Goal: Task Accomplishment & Management: Use online tool/utility

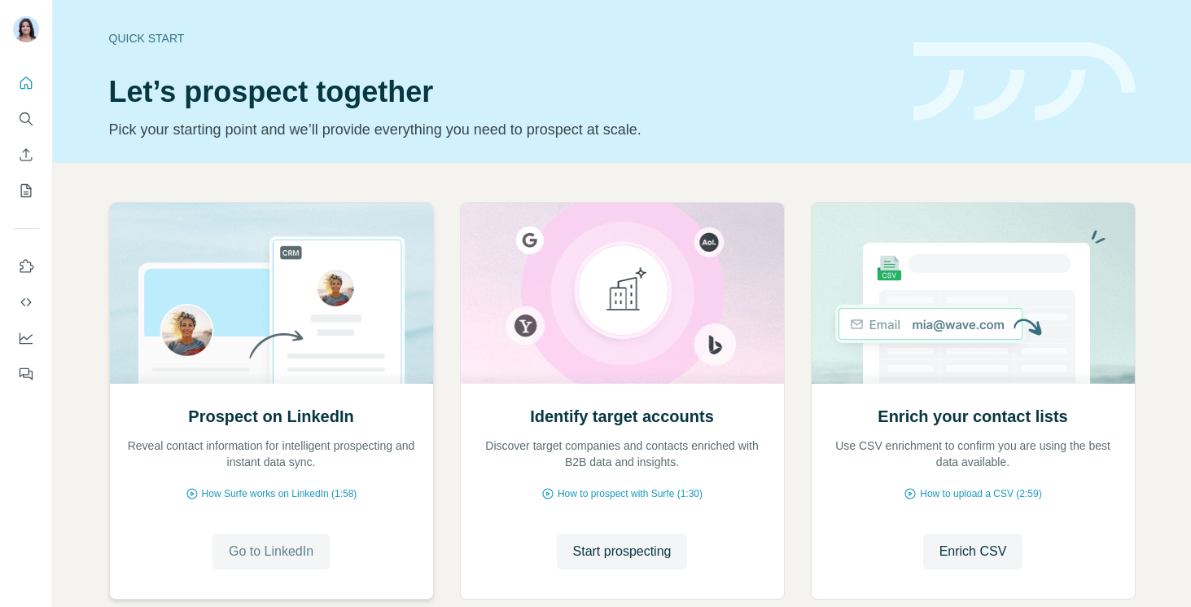
click at [272, 551] on span "Go to LinkedIn" at bounding box center [271, 552] width 85 height 20
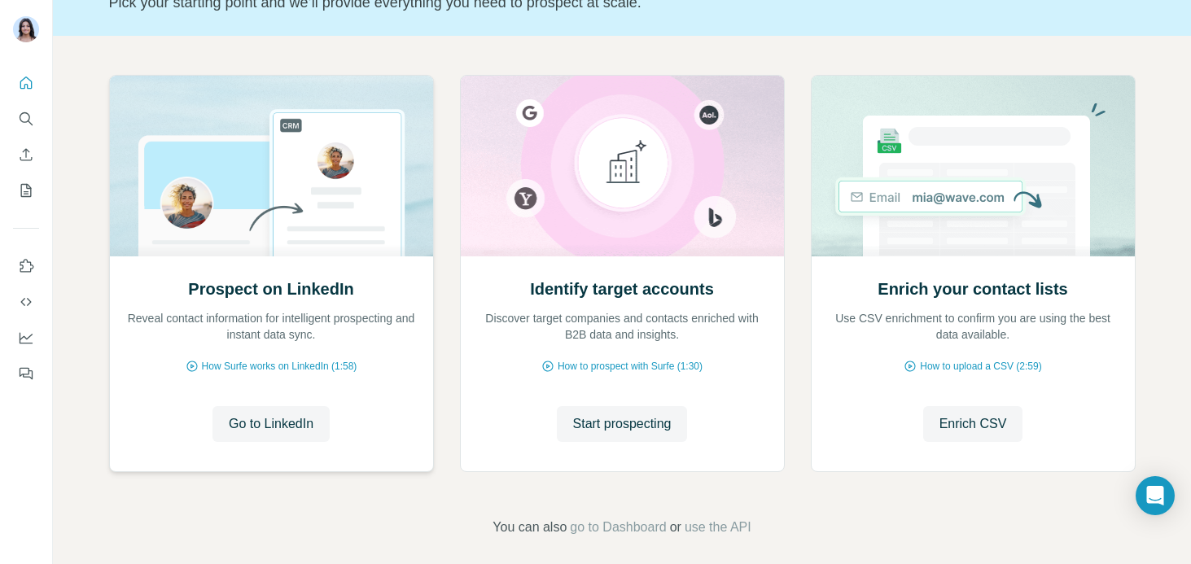
scroll to position [139, 0]
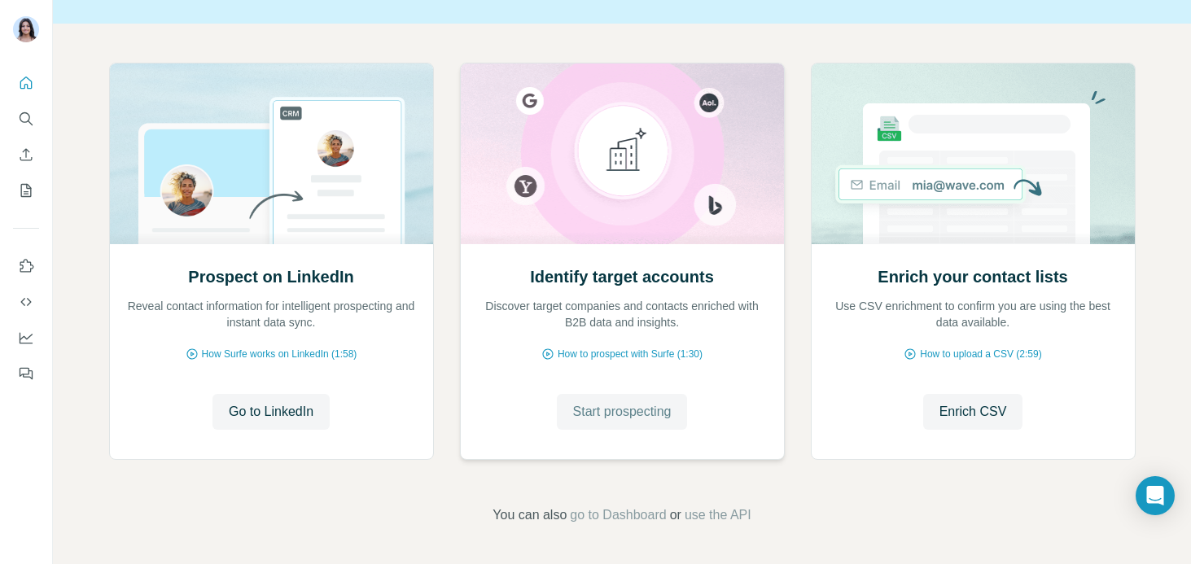
click at [585, 418] on span "Start prospecting" at bounding box center [622, 412] width 99 height 20
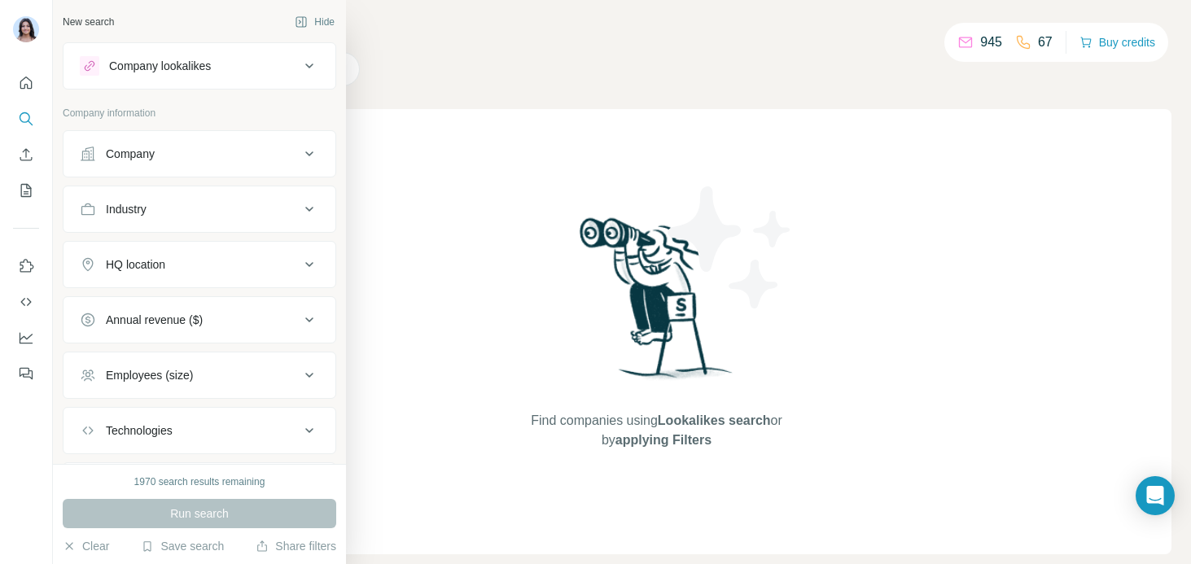
click at [154, 72] on div "Company lookalikes" at bounding box center [160, 66] width 102 height 16
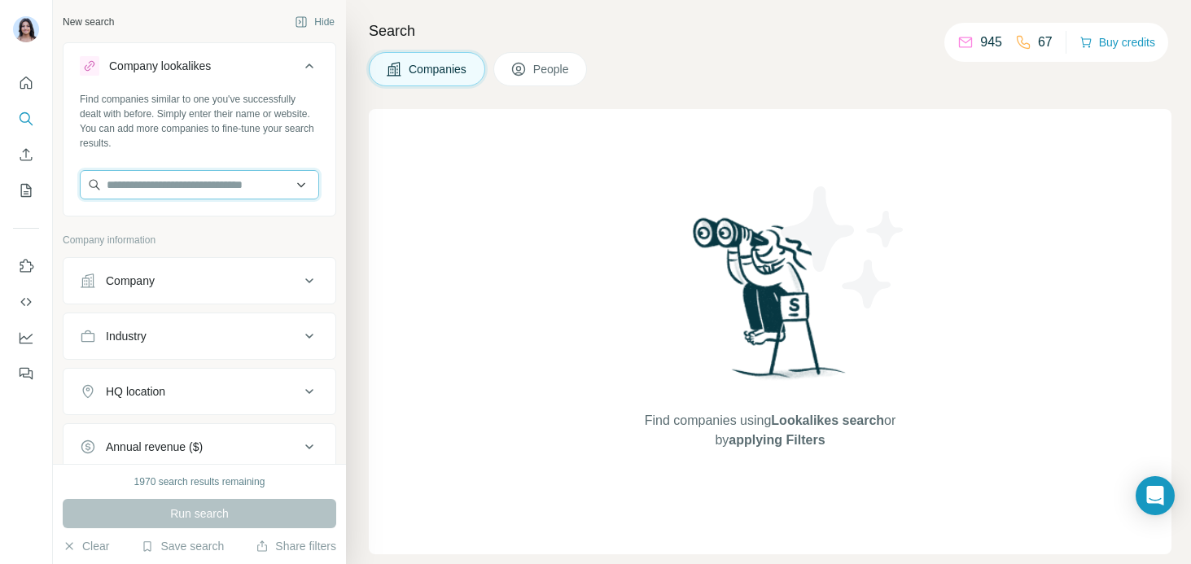
click at [160, 186] on input "text" at bounding box center [199, 184] width 239 height 29
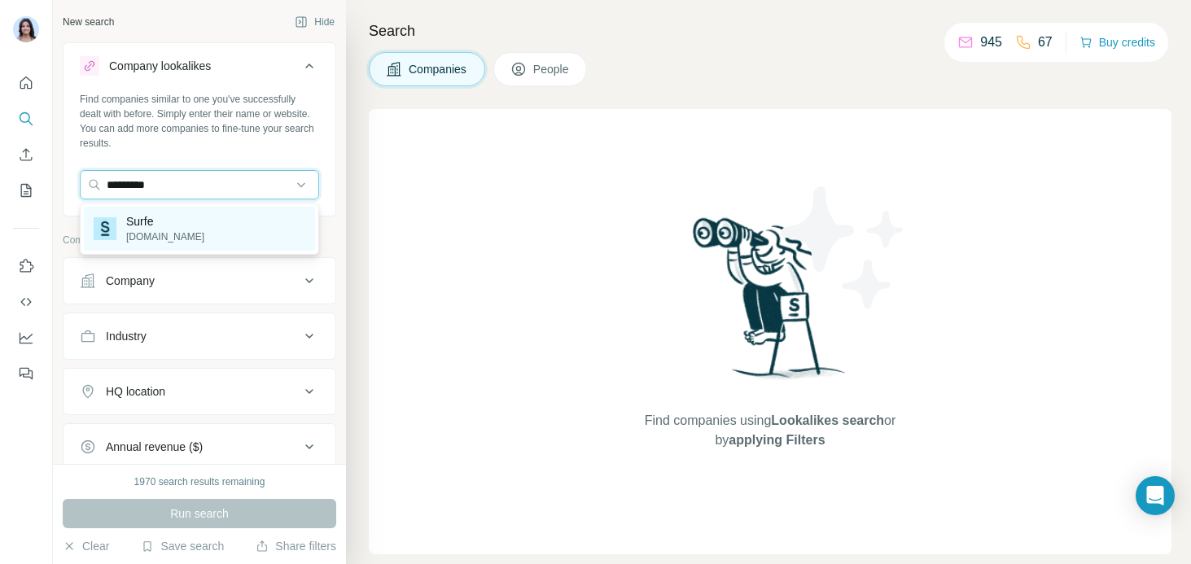
type input "*********"
click at [177, 229] on div "Surfe [DOMAIN_NAME]" at bounding box center [199, 229] width 231 height 44
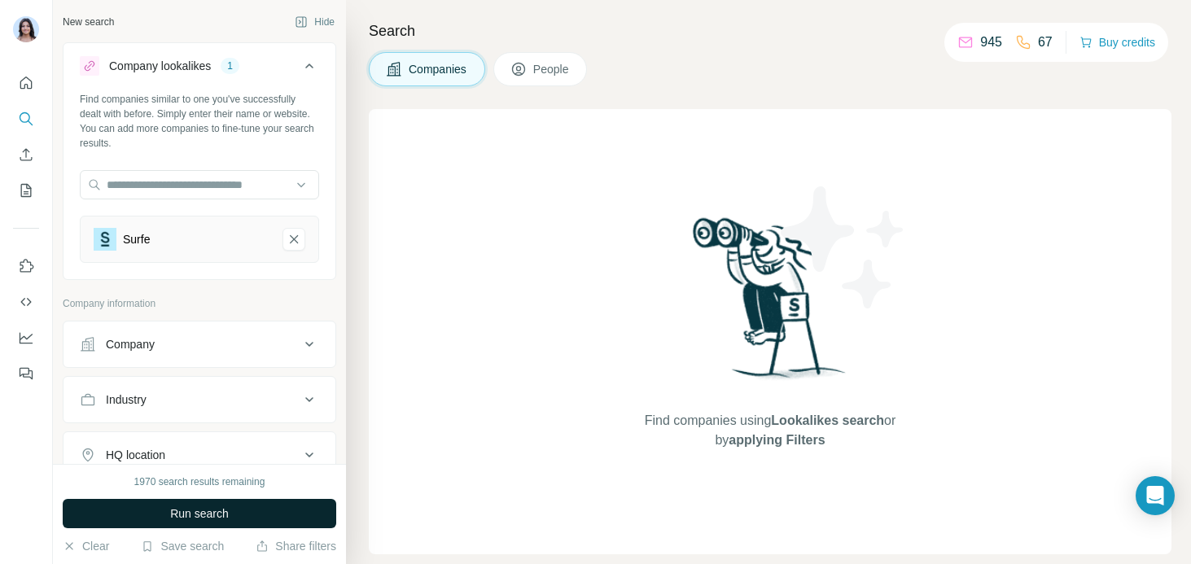
click at [175, 506] on span "Run search" at bounding box center [199, 514] width 59 height 16
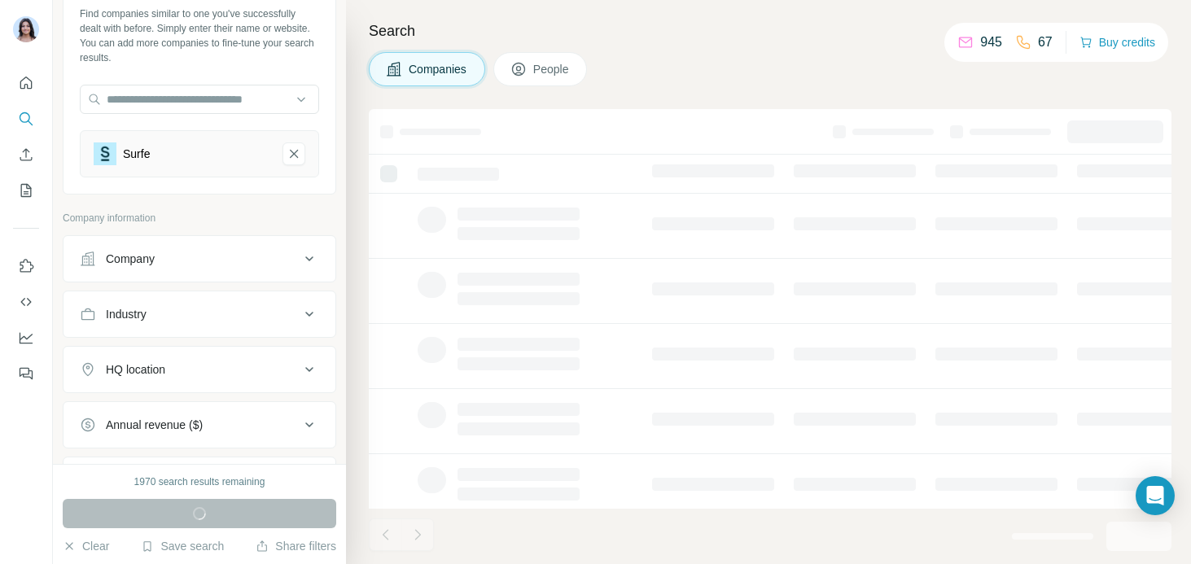
scroll to position [90, 0]
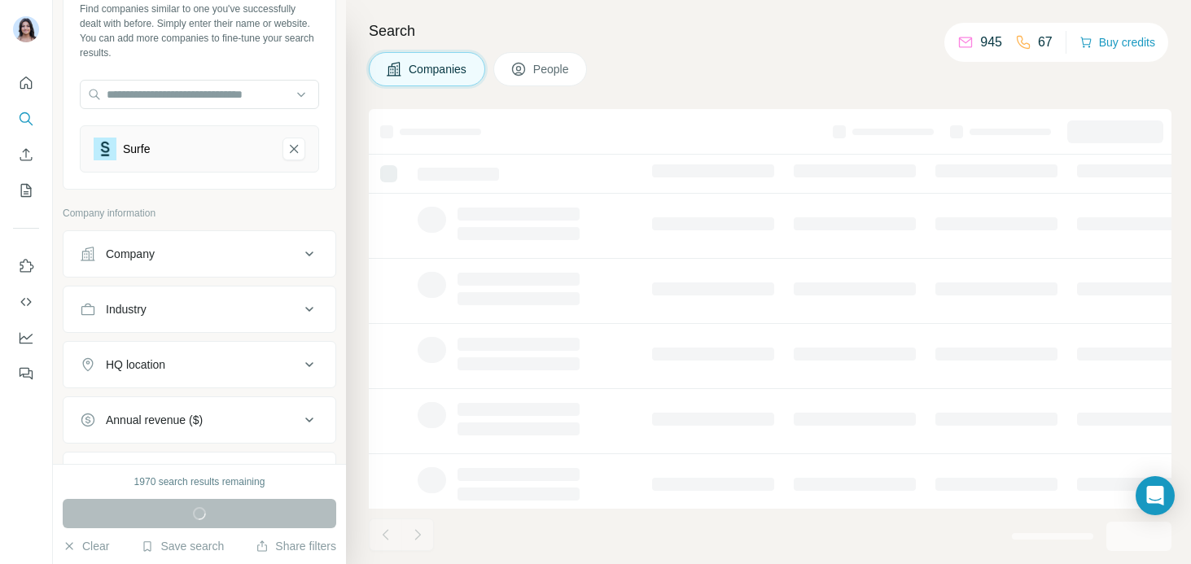
click at [151, 244] on button "Company" at bounding box center [200, 254] width 272 height 39
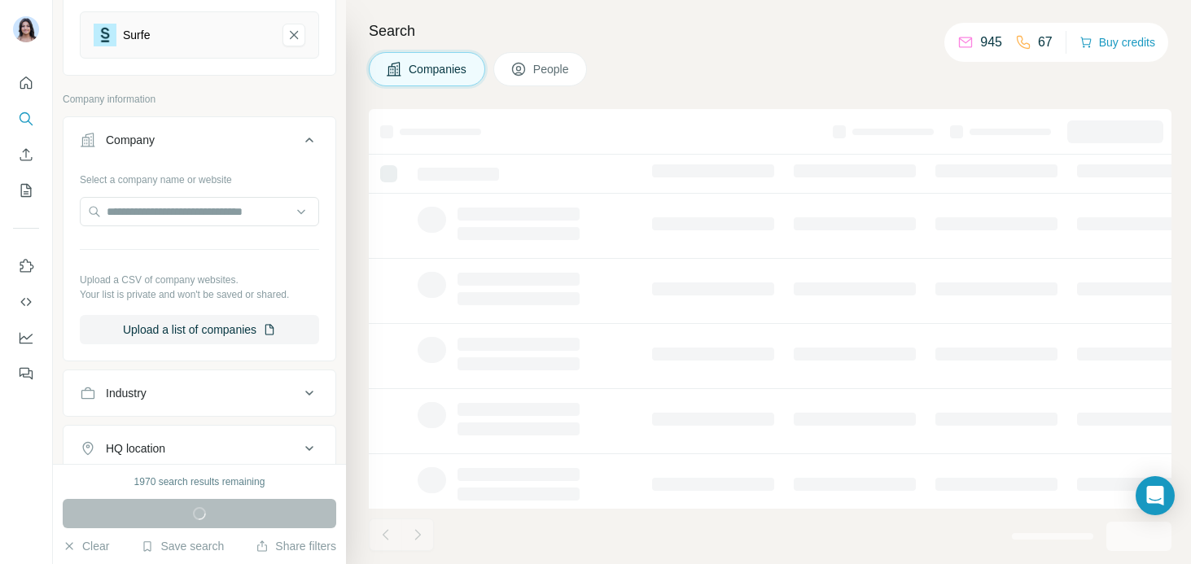
scroll to position [226, 0]
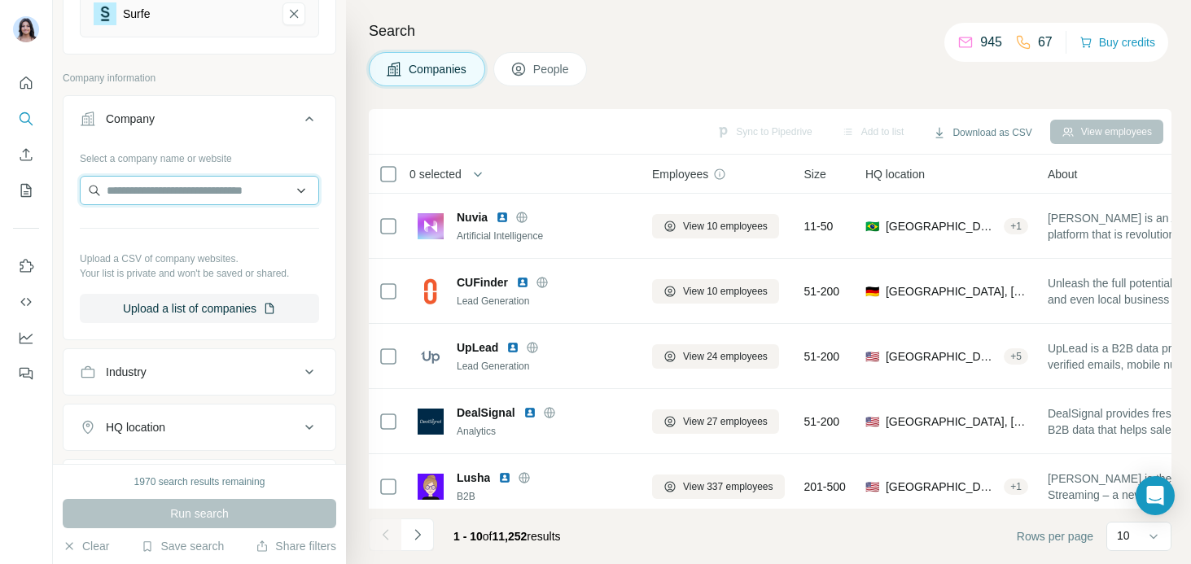
click at [135, 199] on input "text" at bounding box center [199, 190] width 239 height 29
click at [238, 287] on div "Select a company name or website Upload a CSV of company websites. Your list is…" at bounding box center [199, 234] width 239 height 178
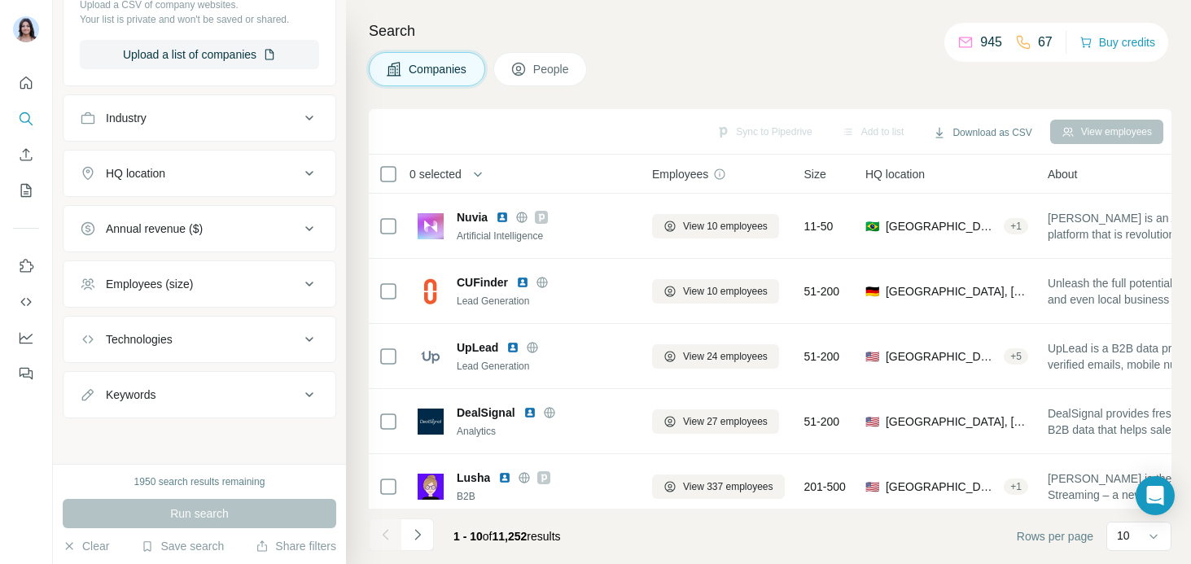
scroll to position [0, 0]
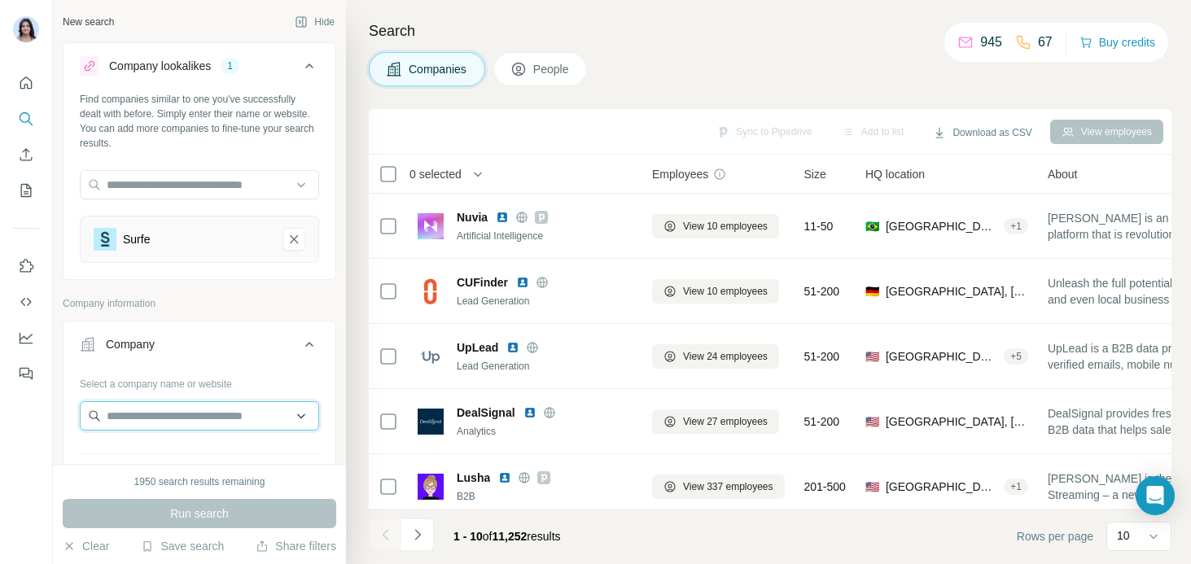
click at [151, 410] on input "text" at bounding box center [199, 415] width 239 height 29
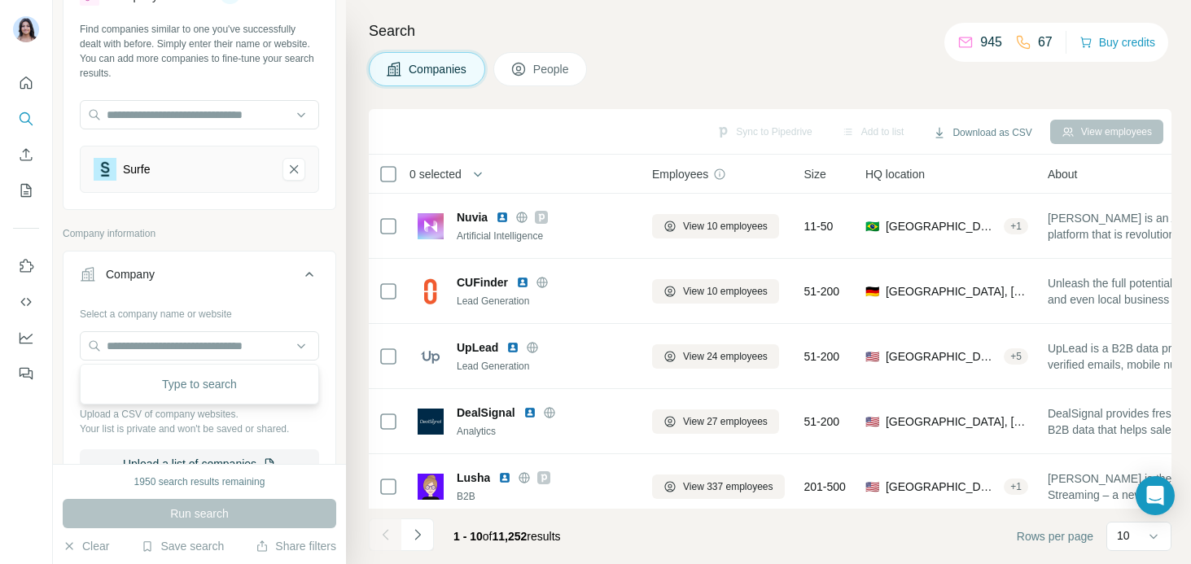
click at [169, 294] on button "Company" at bounding box center [200, 278] width 272 height 46
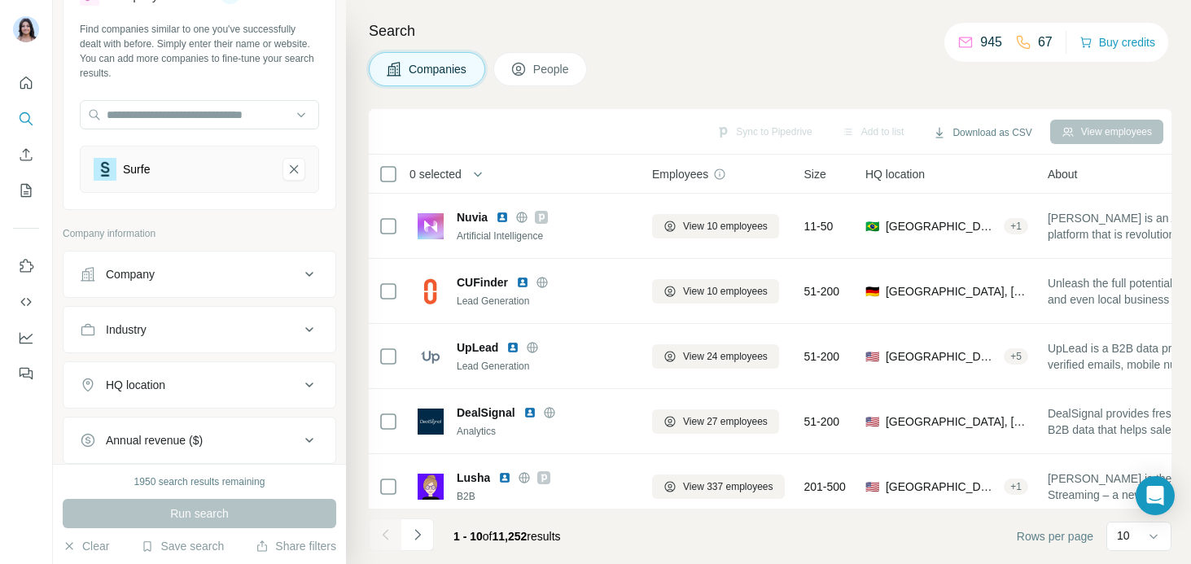
click at [191, 279] on div "Company" at bounding box center [190, 274] width 220 height 16
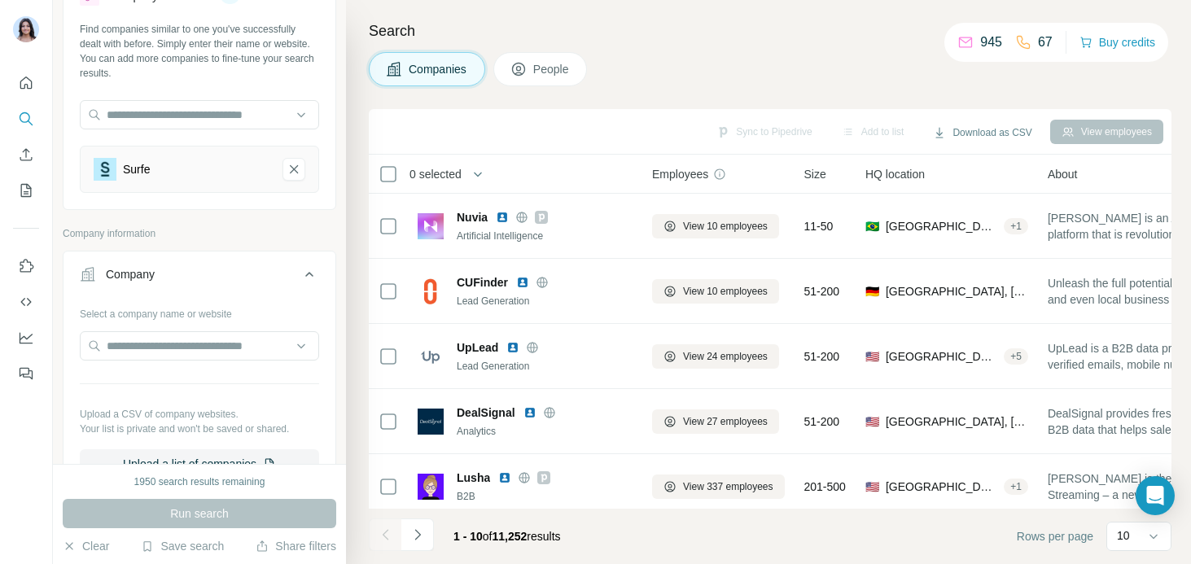
scroll to position [157, 0]
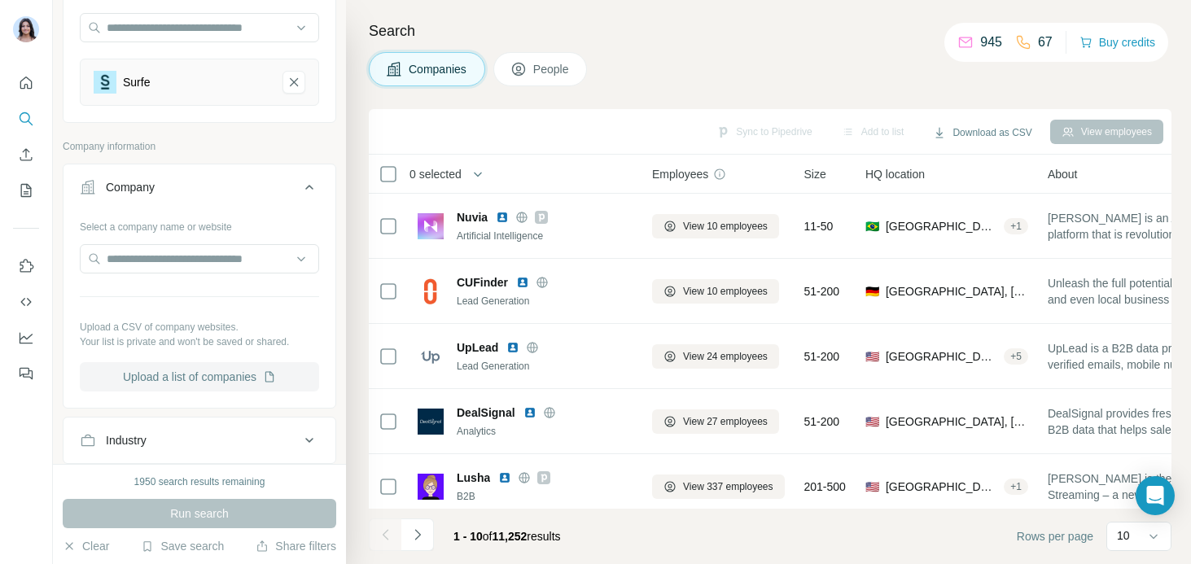
click at [161, 382] on button "Upload a list of companies" at bounding box center [199, 376] width 239 height 29
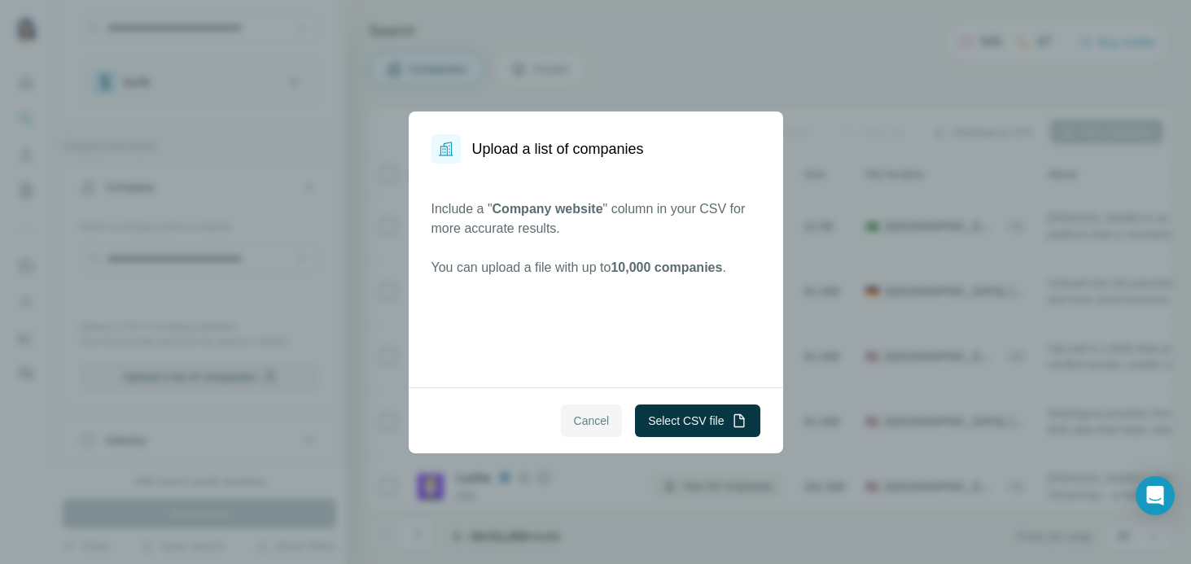
click at [588, 423] on span "Cancel" at bounding box center [592, 421] width 36 height 16
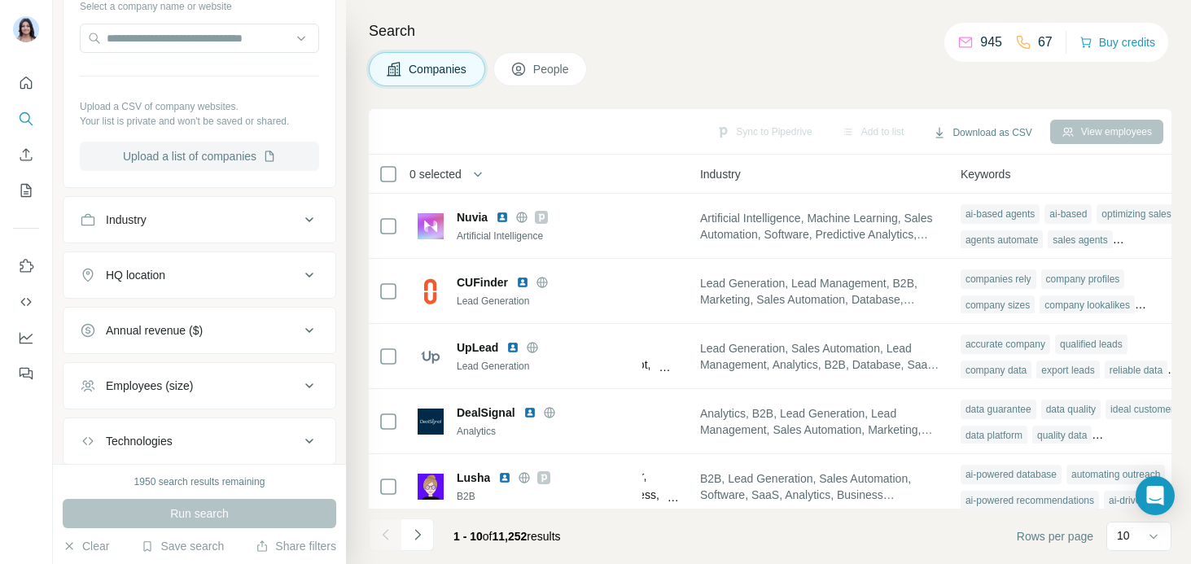
scroll to position [379, 0]
click at [159, 218] on div "Industry" at bounding box center [190, 219] width 220 height 16
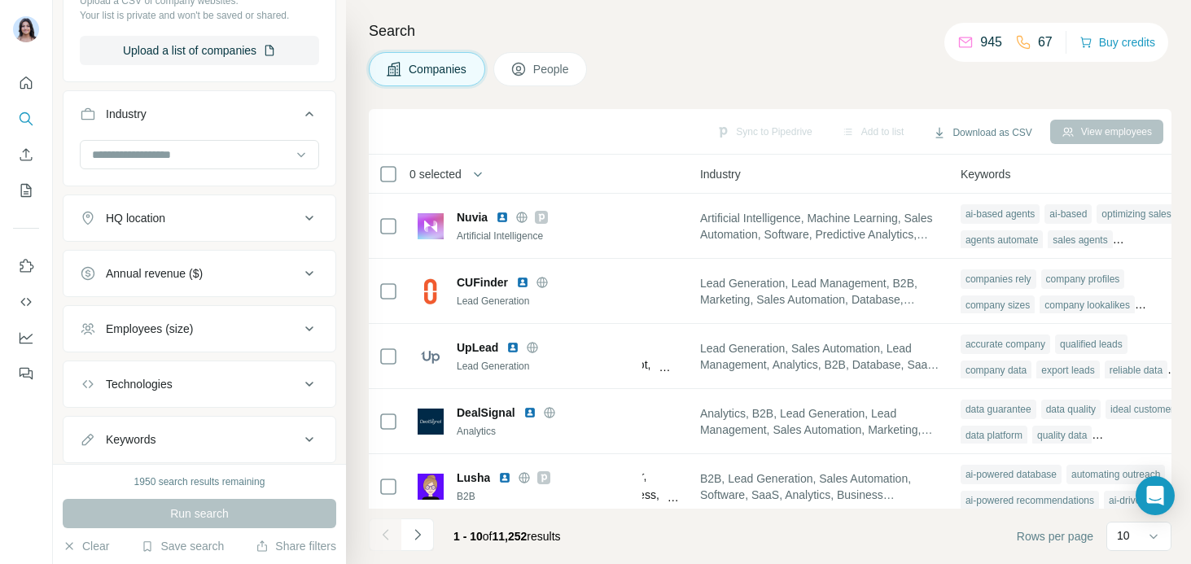
scroll to position [485, 0]
click at [147, 221] on div "HQ location" at bounding box center [135, 217] width 59 height 16
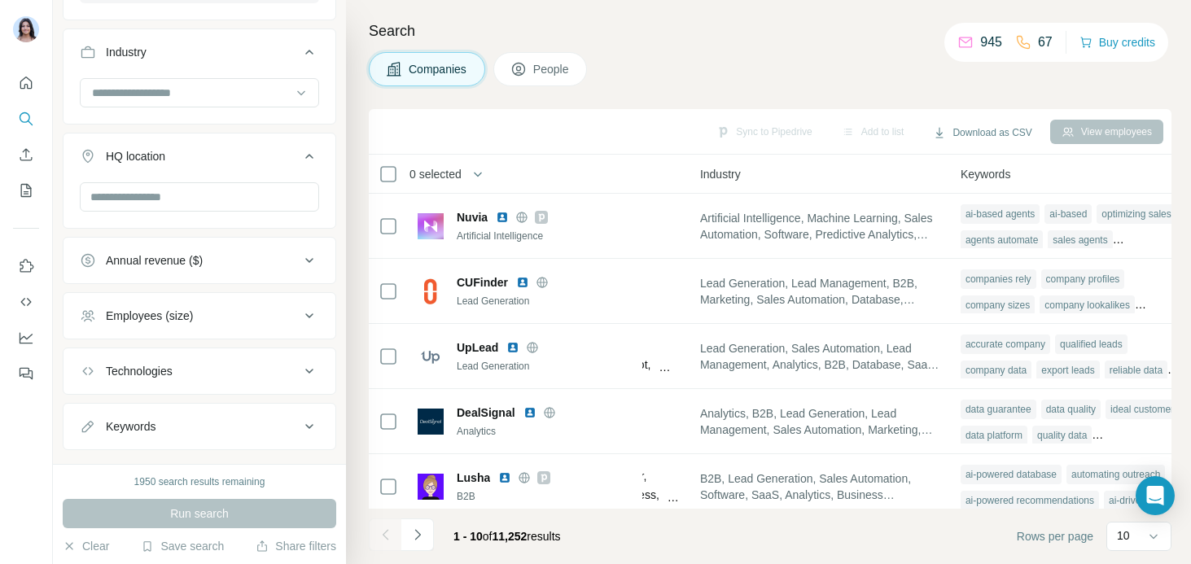
scroll to position [577, 0]
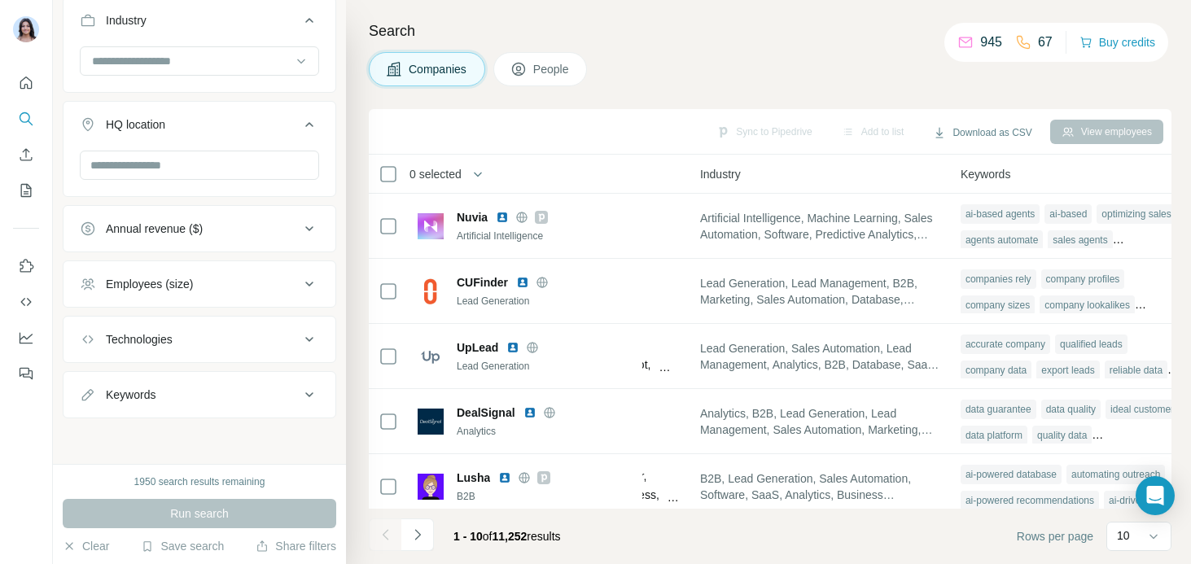
drag, startPoint x: 154, startPoint y: 333, endPoint x: 154, endPoint y: 344, distance: 11.4
click at [154, 334] on div "Technologies" at bounding box center [139, 339] width 67 height 16
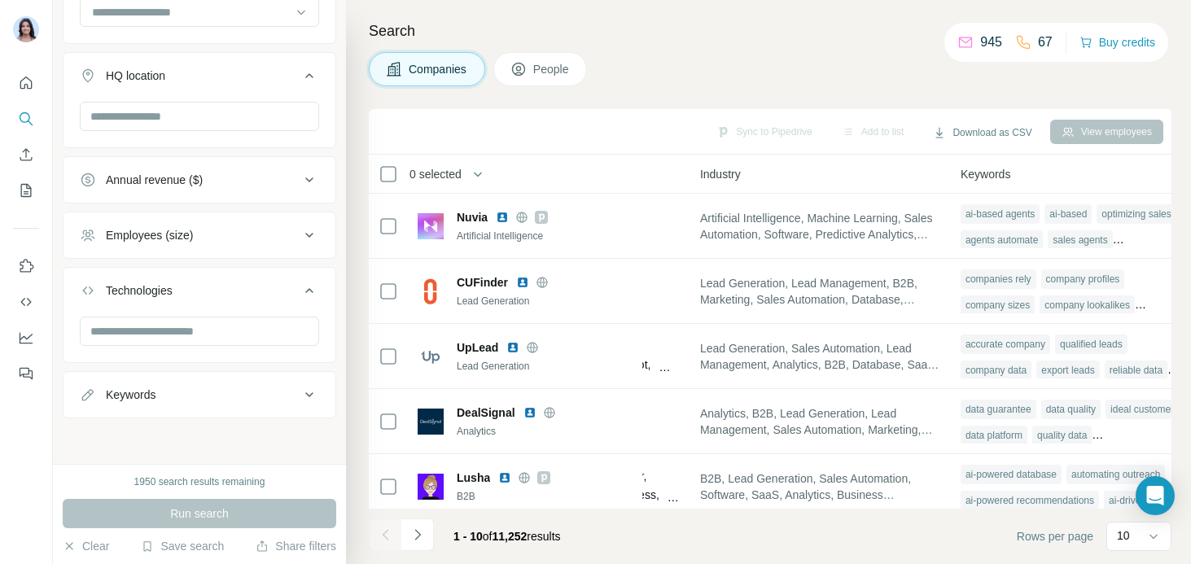
click at [143, 389] on div "Keywords" at bounding box center [131, 395] width 50 height 16
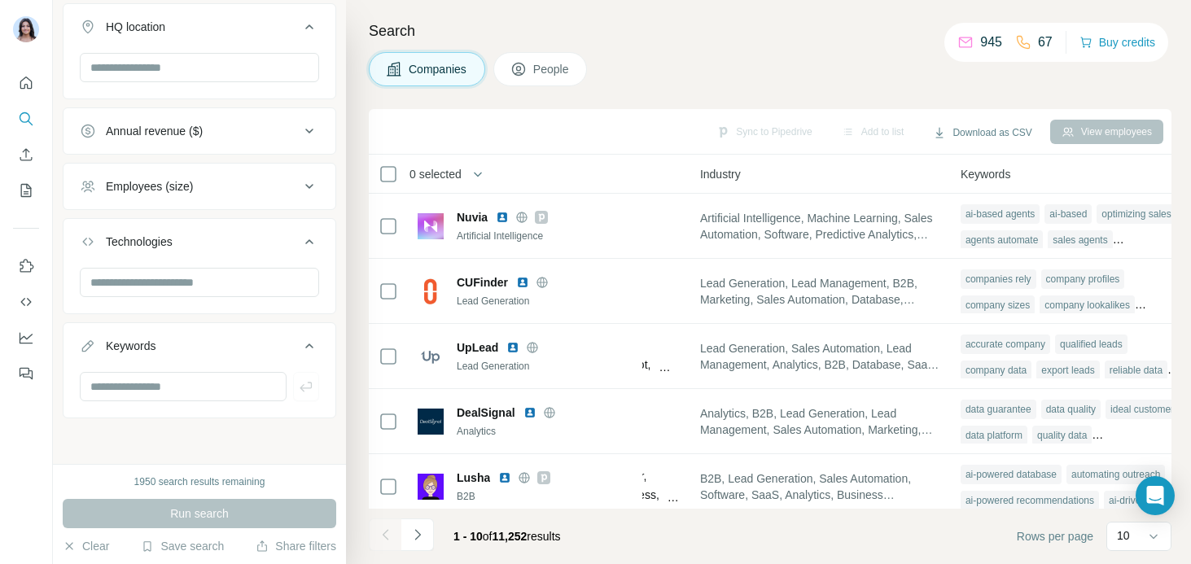
scroll to position [0, 0]
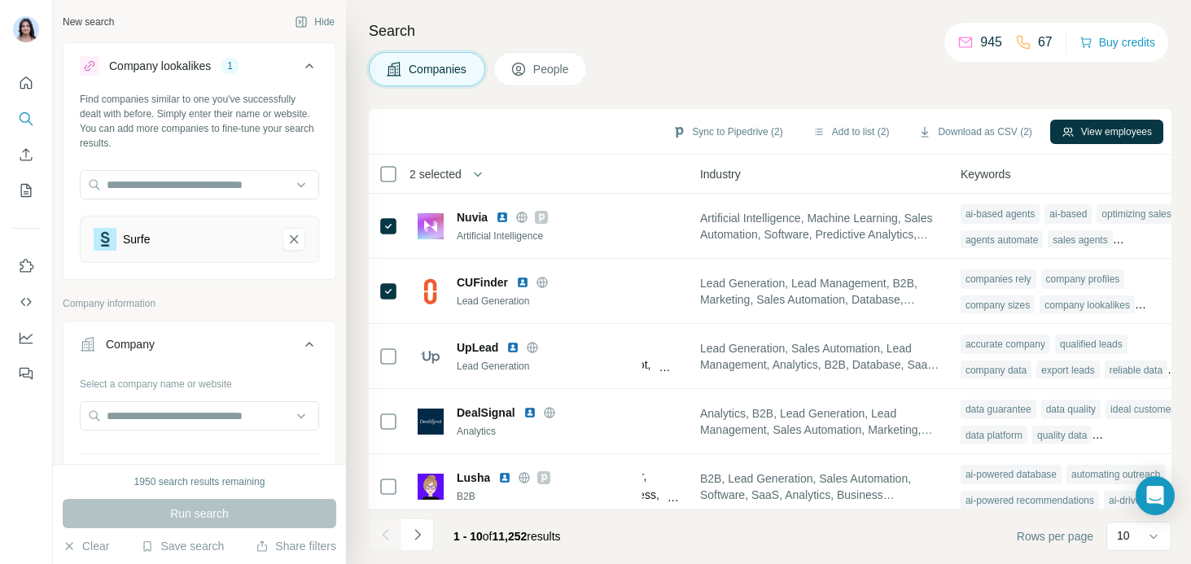
click at [542, 69] on span "People" at bounding box center [551, 69] width 37 height 16
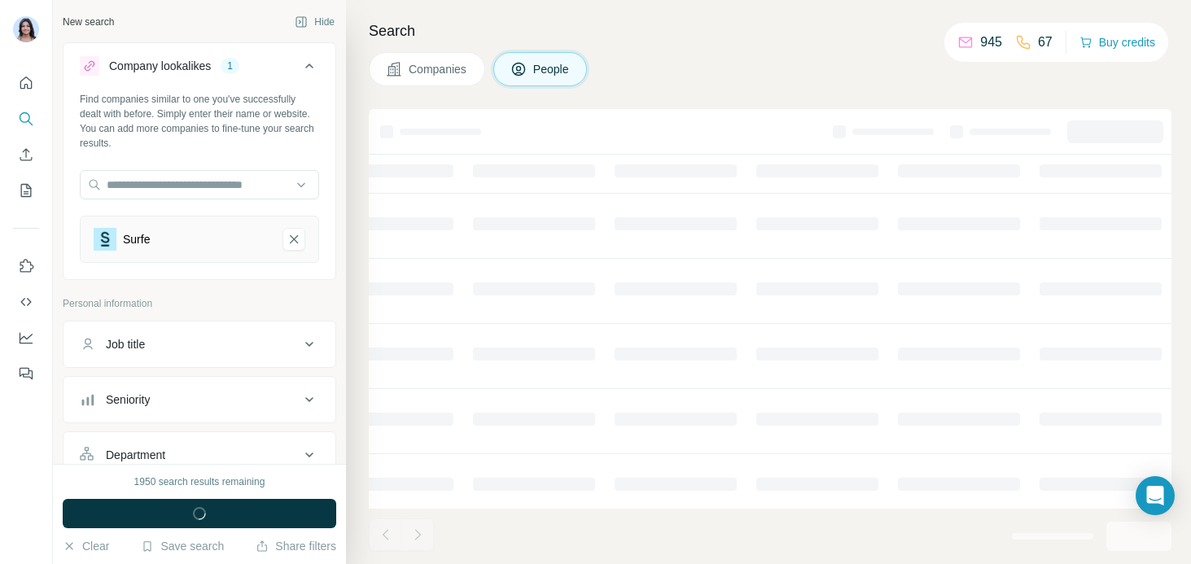
scroll to position [0, 604]
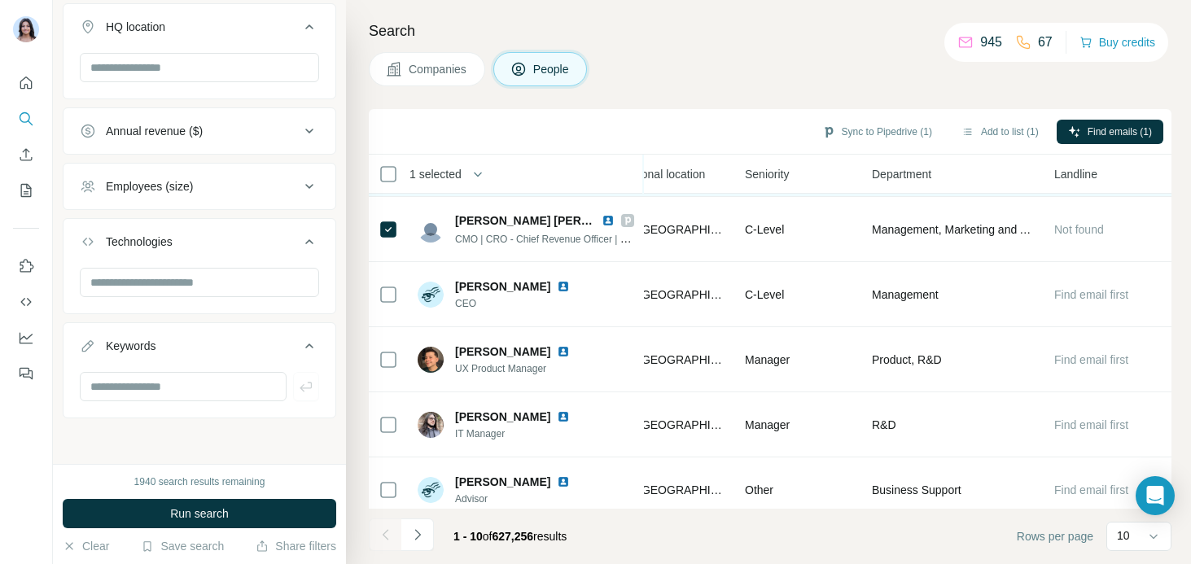
scroll to position [0, 598]
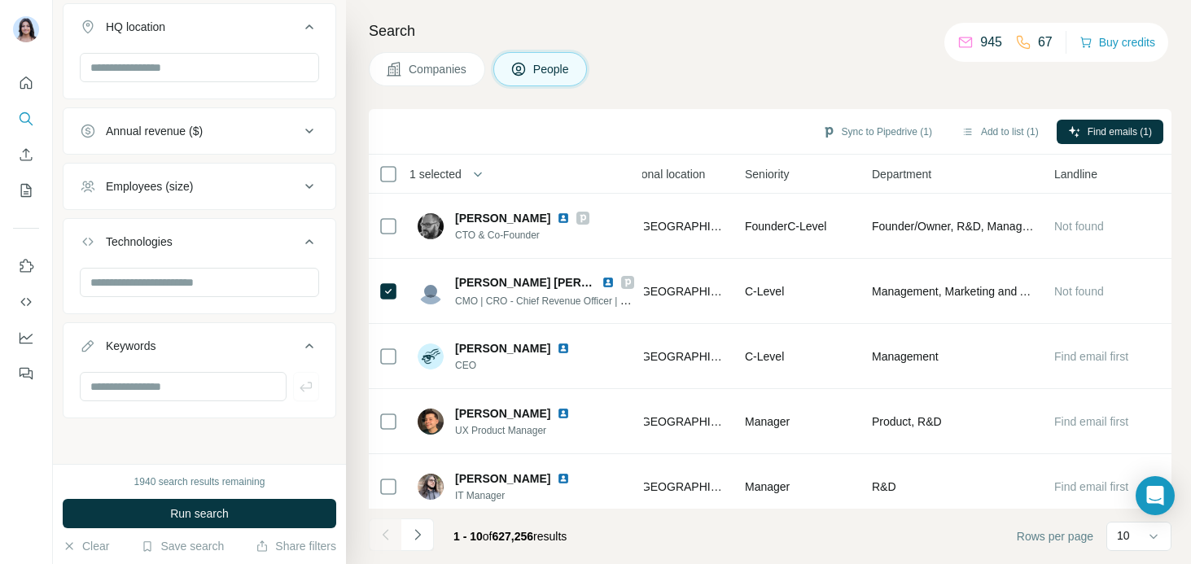
click at [623, 123] on div "Sync to Pipedrive (1) Add to list (1) Find emails (1)" at bounding box center [770, 131] width 787 height 29
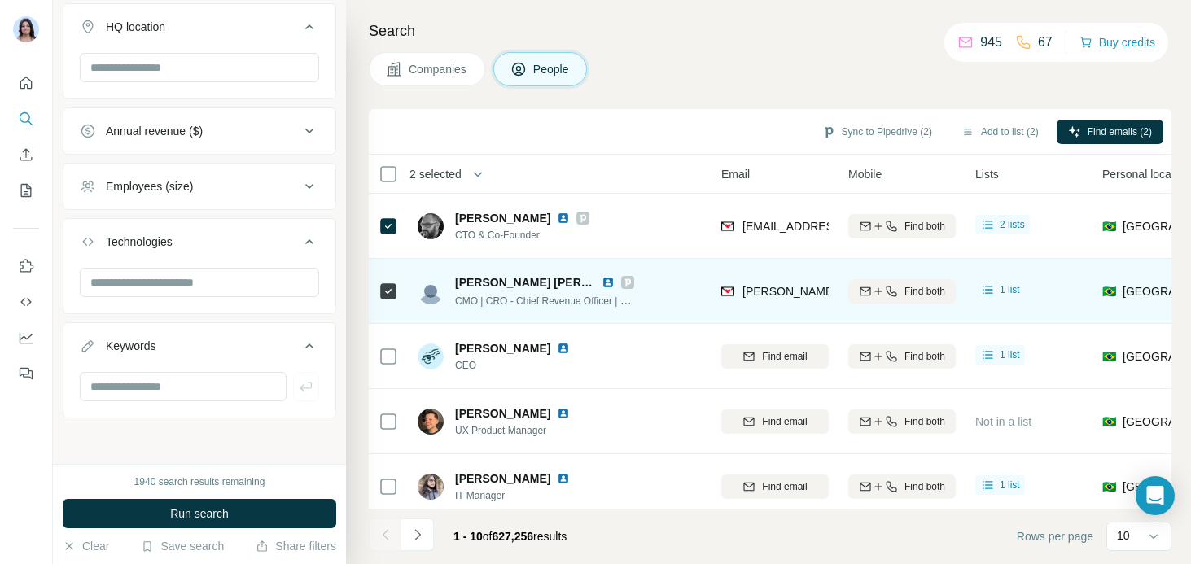
scroll to position [0, 112]
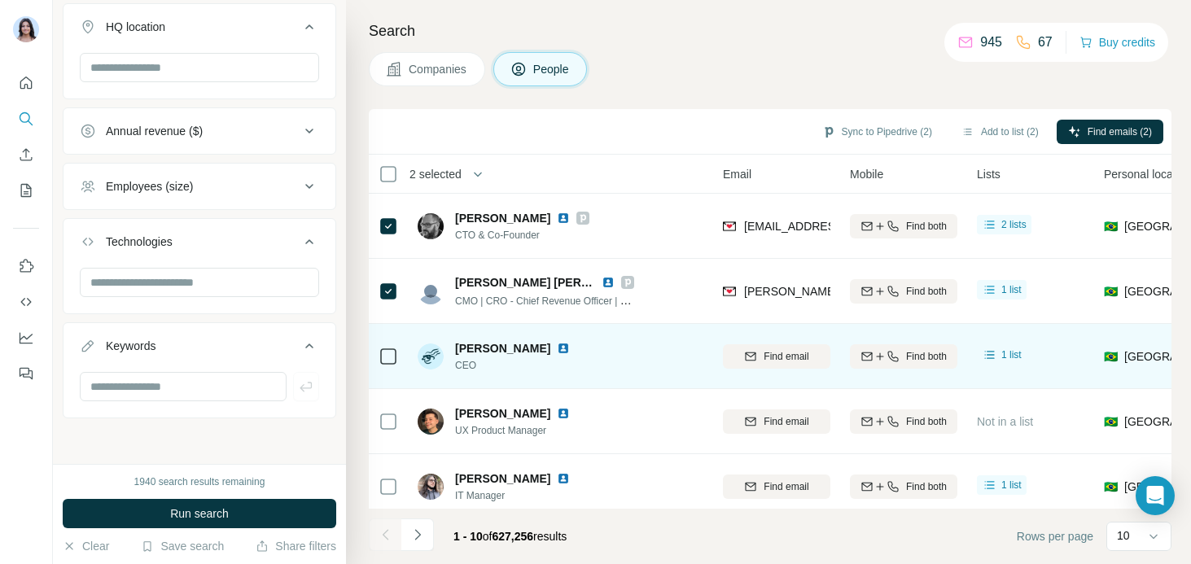
click at [380, 366] on div at bounding box center [389, 356] width 20 height 45
click at [892, 357] on icon "button" at bounding box center [893, 356] width 13 height 13
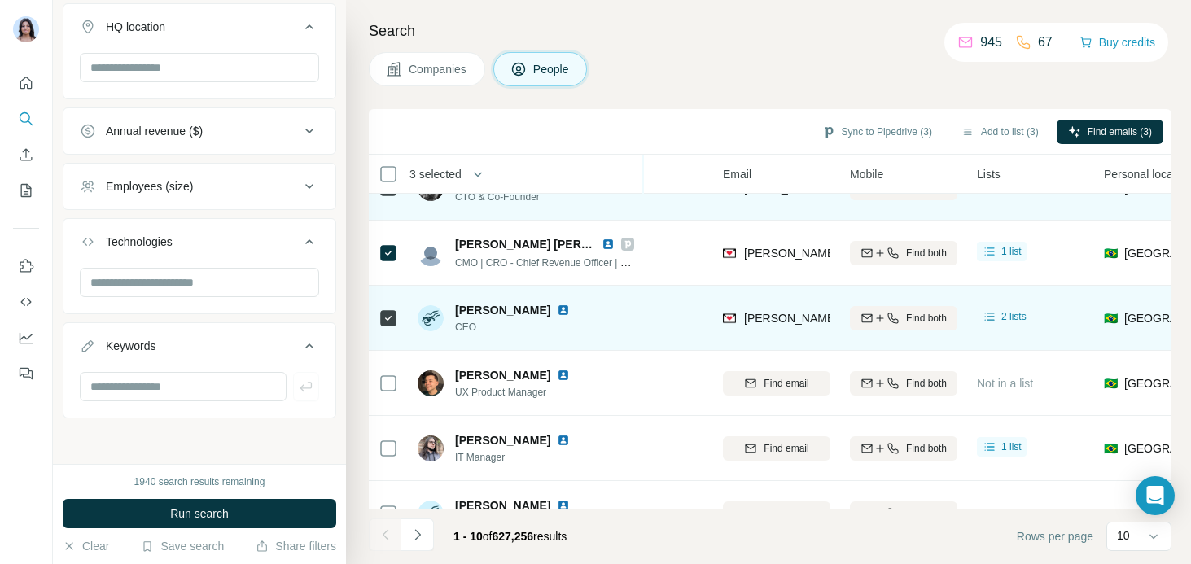
scroll to position [118, 112]
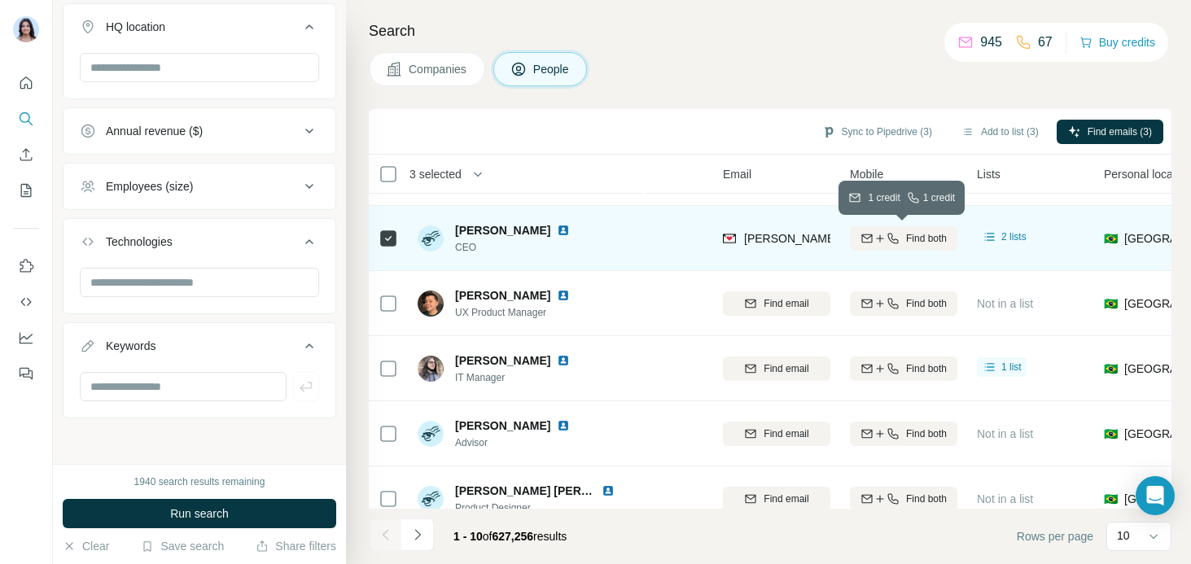
click at [876, 233] on icon "button" at bounding box center [880, 238] width 13 height 13
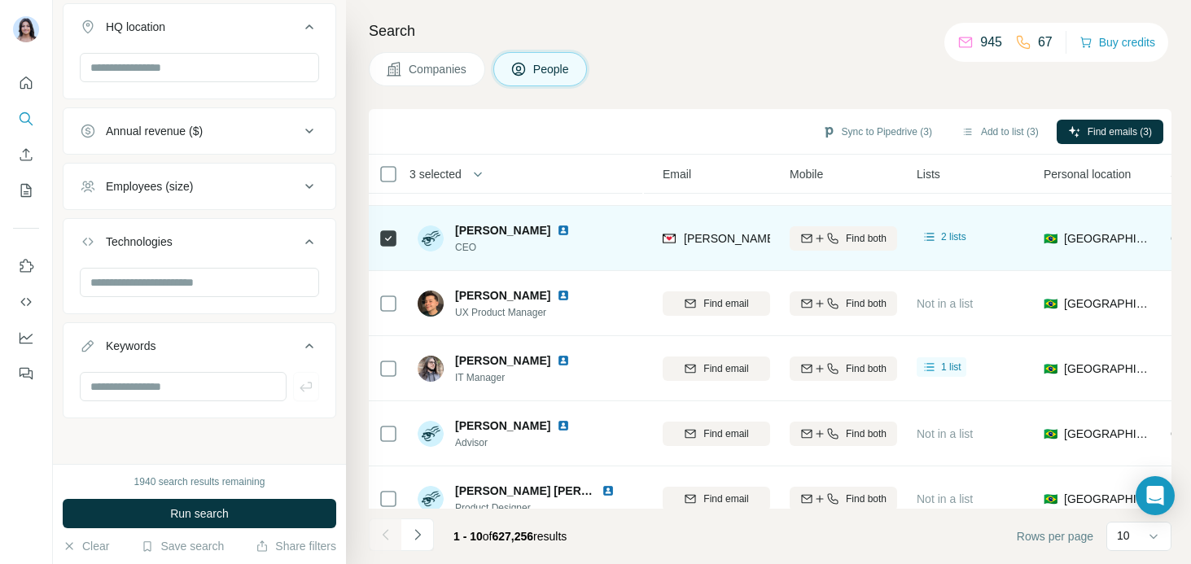
scroll to position [118, 176]
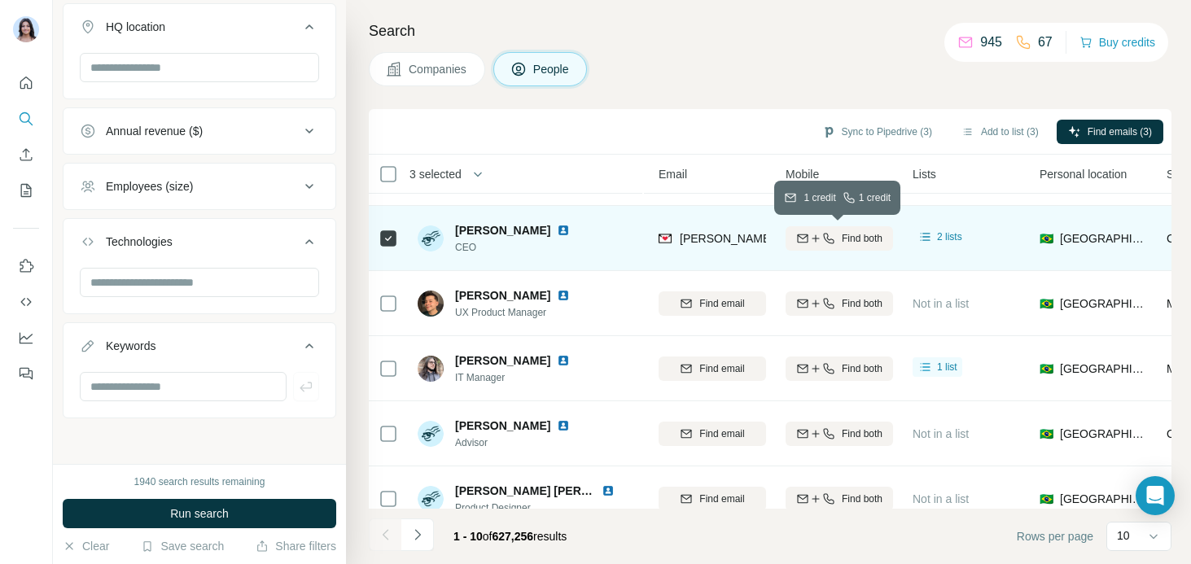
click at [844, 235] on span "Find both" at bounding box center [862, 238] width 41 height 15
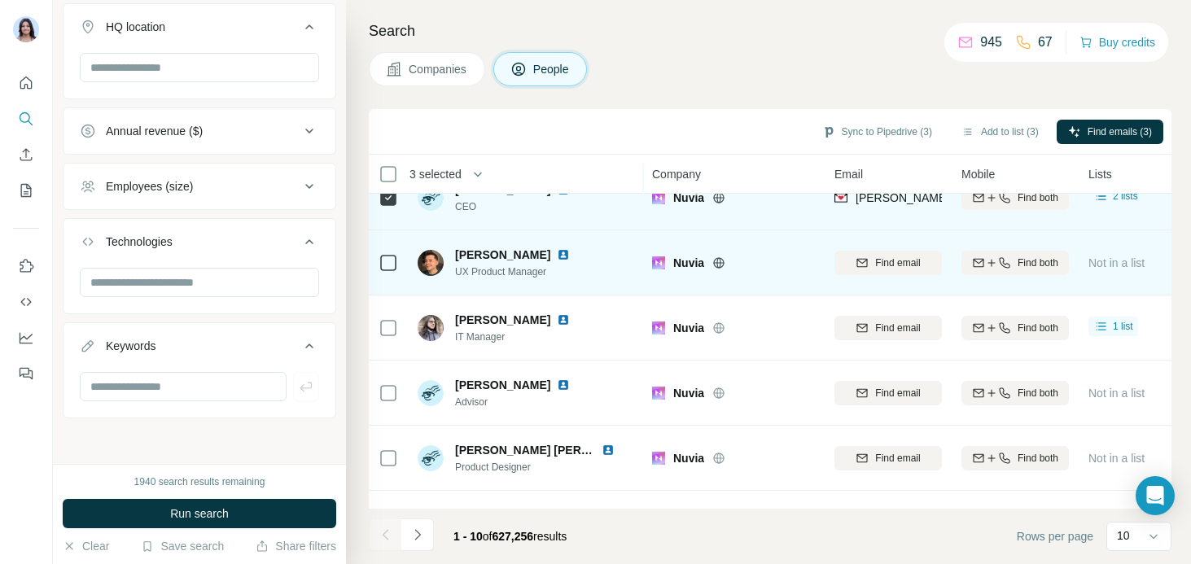
scroll to position [0, 0]
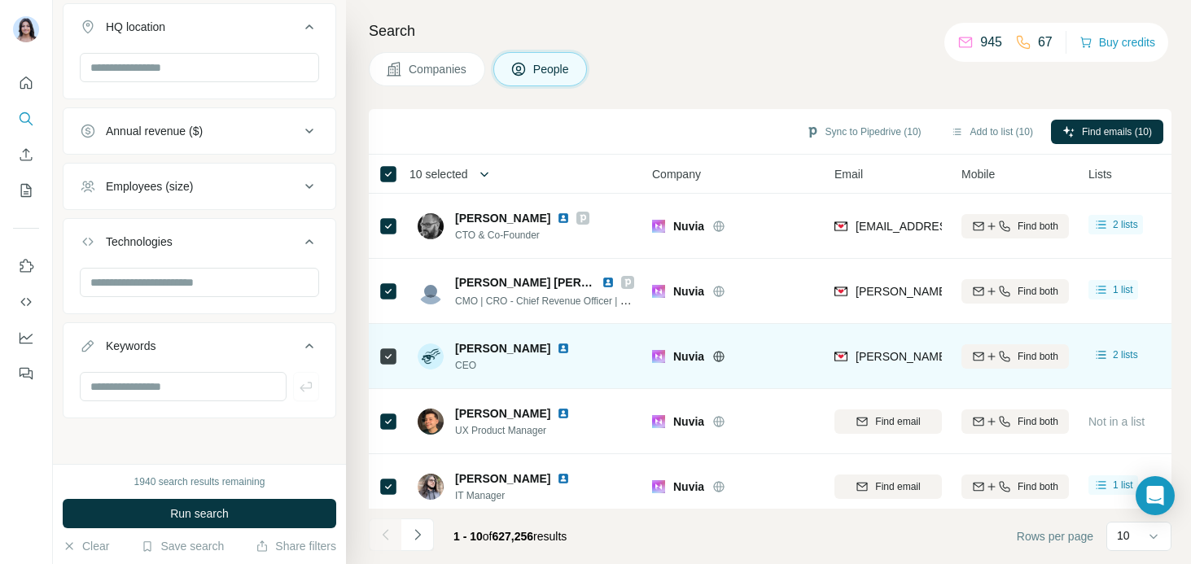
click at [480, 174] on icon "button" at bounding box center [484, 174] width 16 height 16
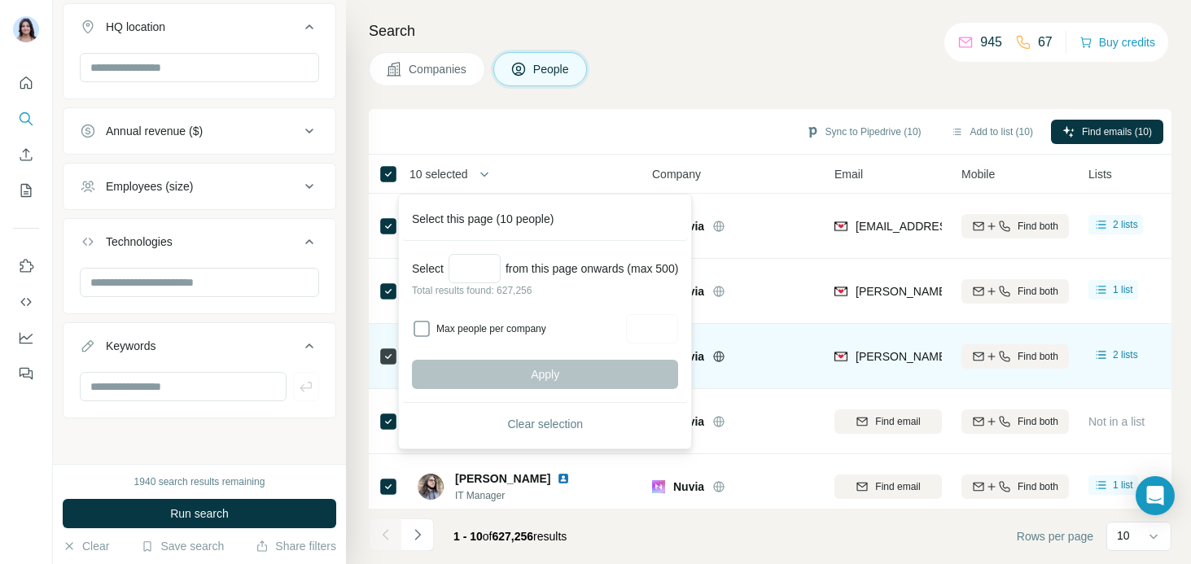
click at [590, 120] on div "Sync to Pipedrive (10) Add to list (10) Find emails (10)" at bounding box center [770, 131] width 787 height 29
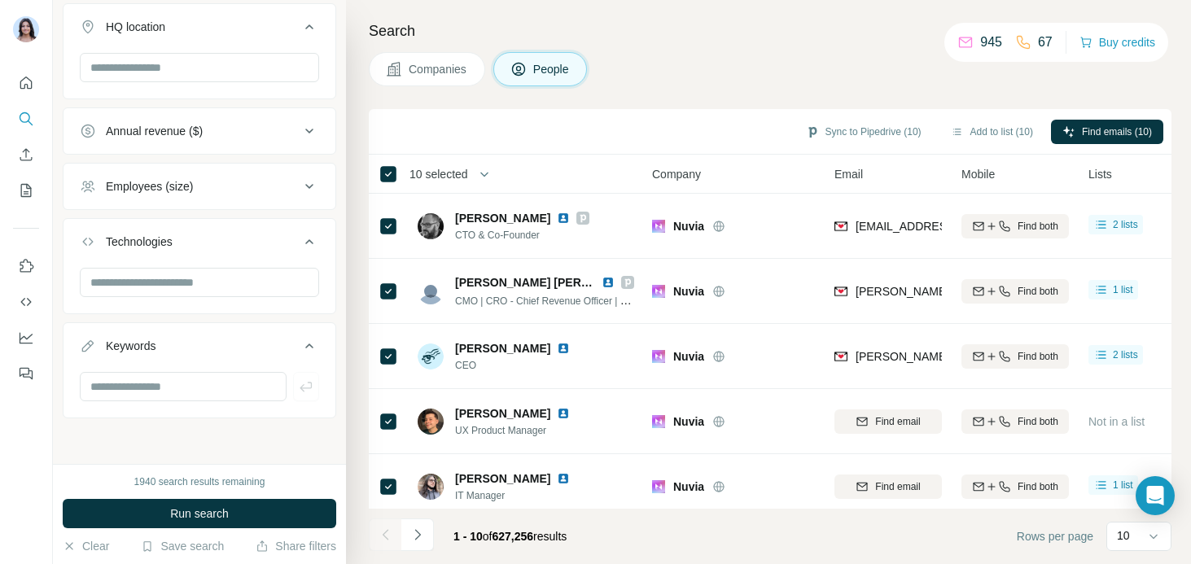
click at [456, 170] on span "10 selected" at bounding box center [439, 174] width 59 height 16
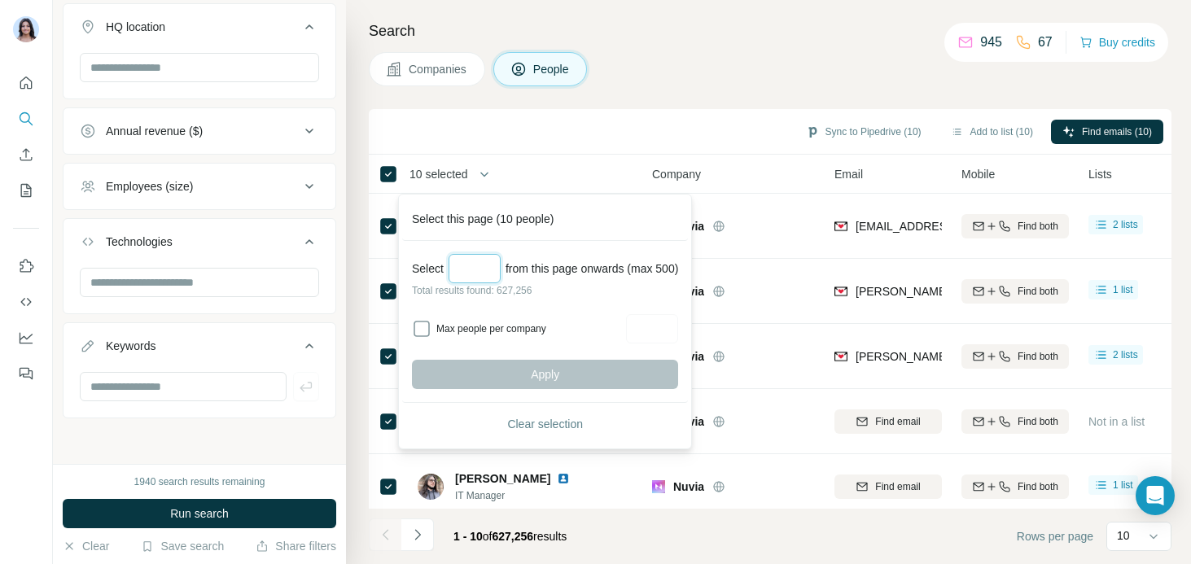
click at [459, 265] on input "Select a number (up to 500)" at bounding box center [475, 268] width 52 height 29
click at [541, 124] on div "Sync to Pipedrive (10) Add to list (10) Find emails (10)" at bounding box center [770, 131] width 787 height 29
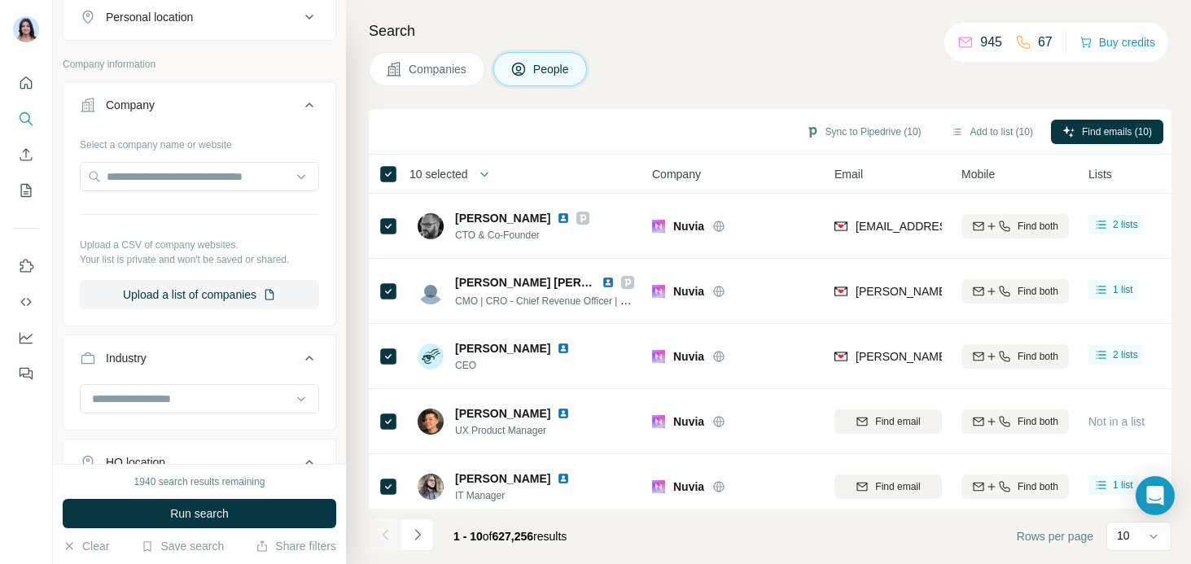
scroll to position [346, 0]
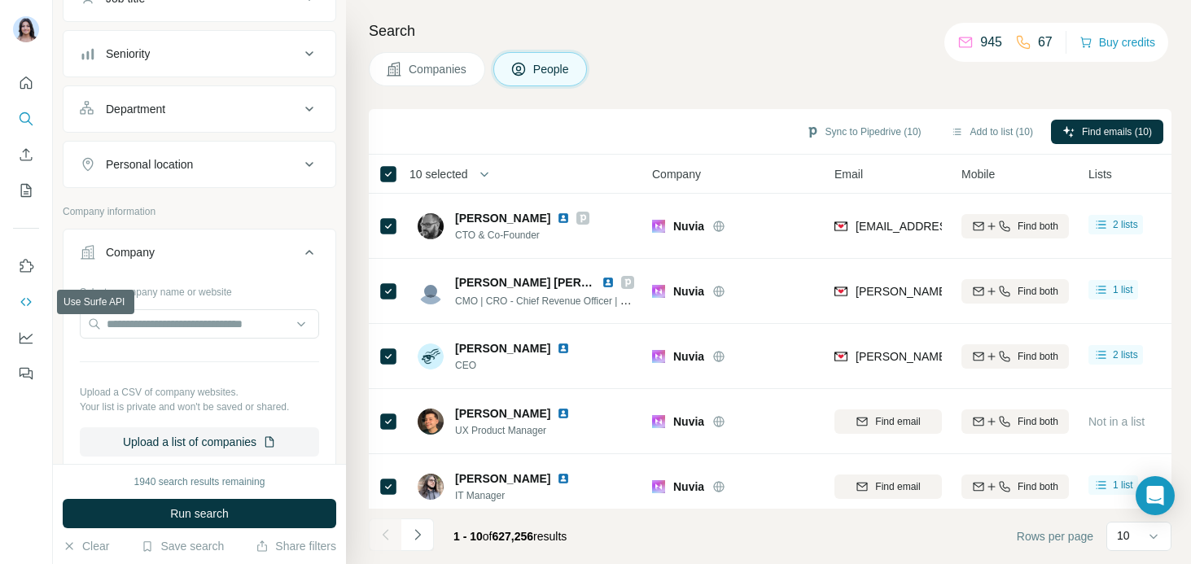
click at [24, 303] on icon "Use Surfe API" at bounding box center [26, 302] width 16 height 16
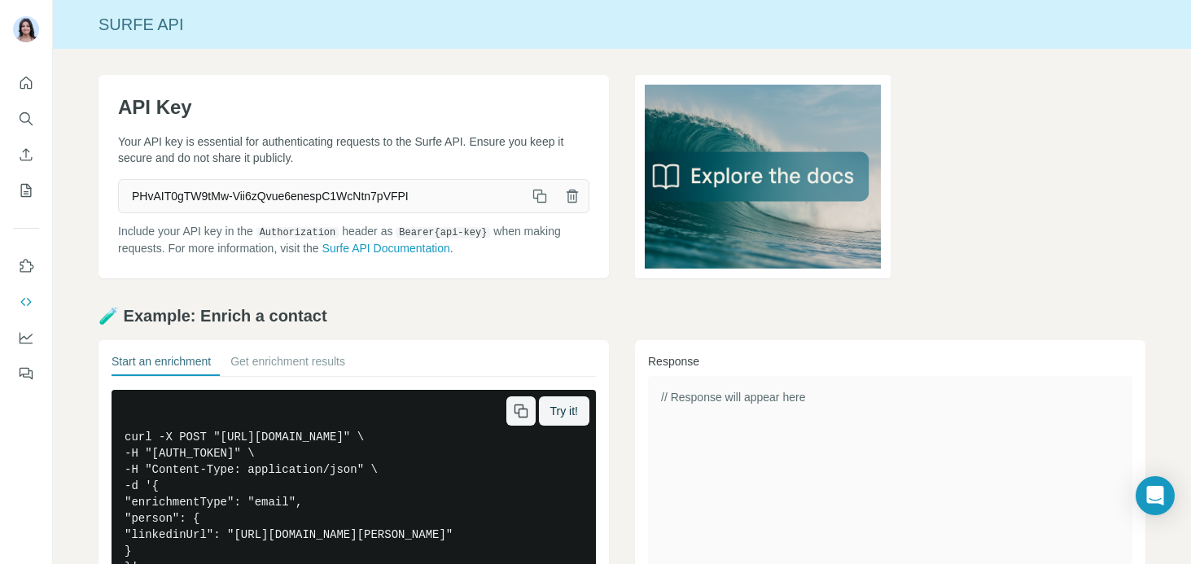
scroll to position [290, 0]
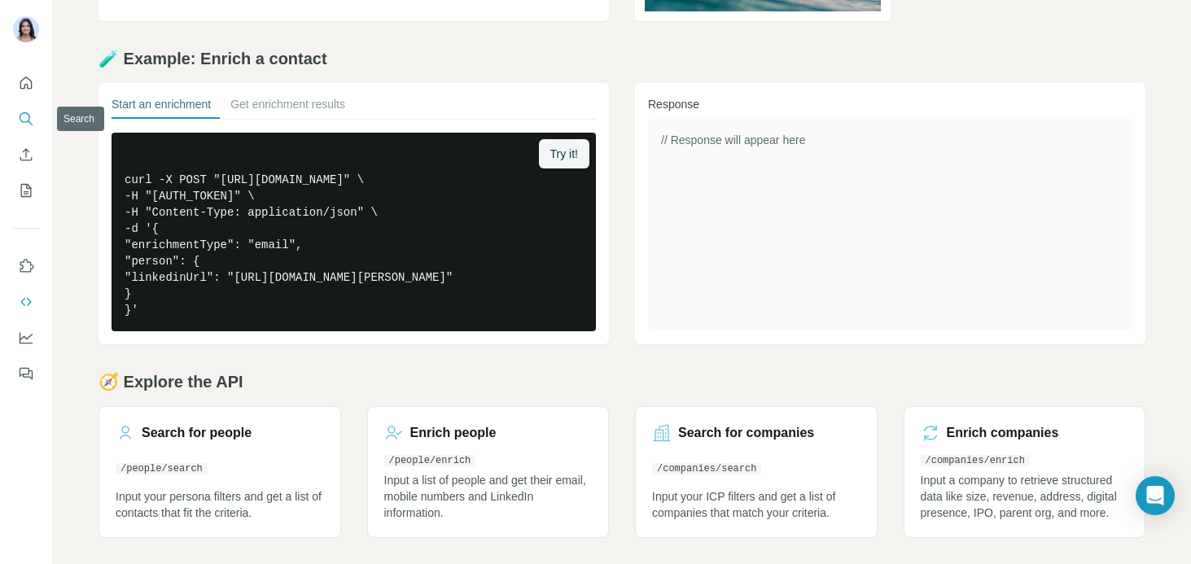
click at [24, 114] on icon "Search" at bounding box center [26, 119] width 16 height 16
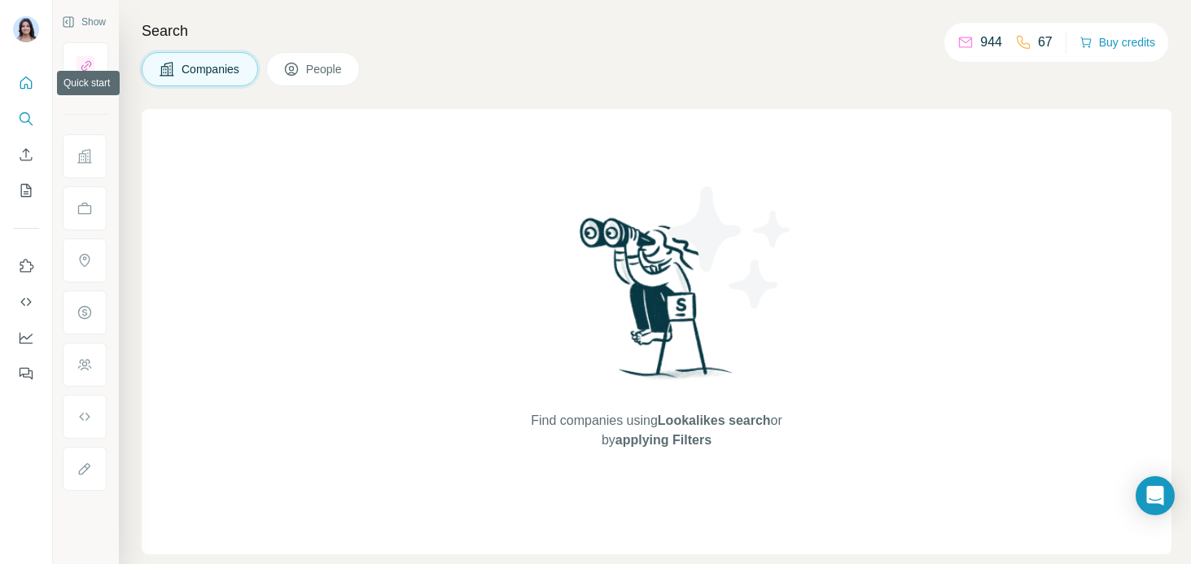
click at [23, 79] on icon "Quick start" at bounding box center [26, 83] width 12 height 12
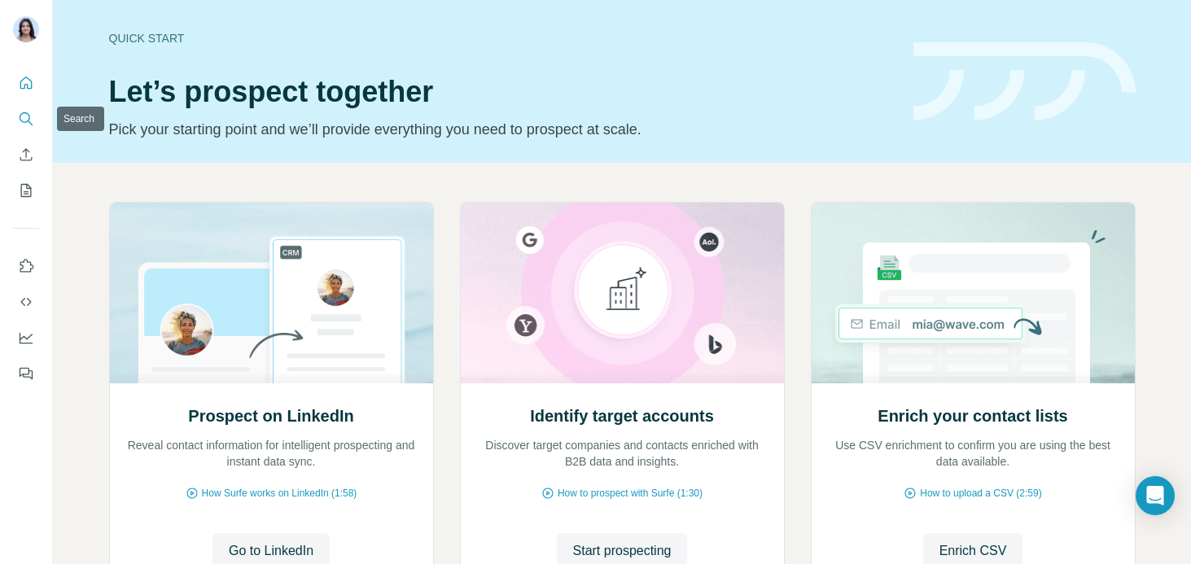
click at [25, 118] on icon "Search" at bounding box center [26, 119] width 16 height 16
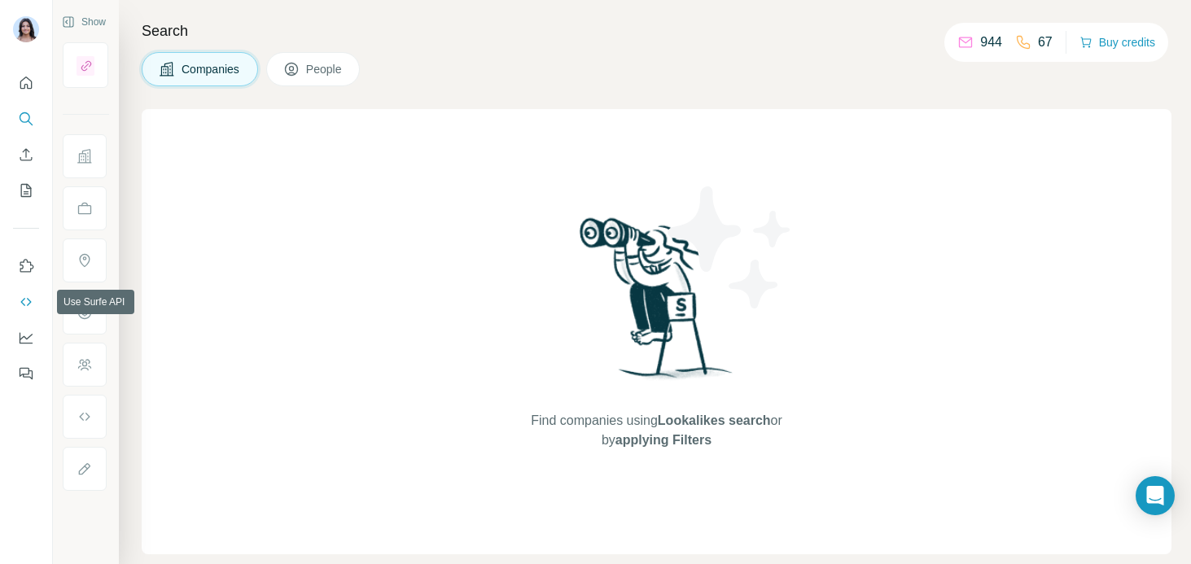
click at [18, 301] on icon "Use Surfe API" at bounding box center [26, 302] width 16 height 16
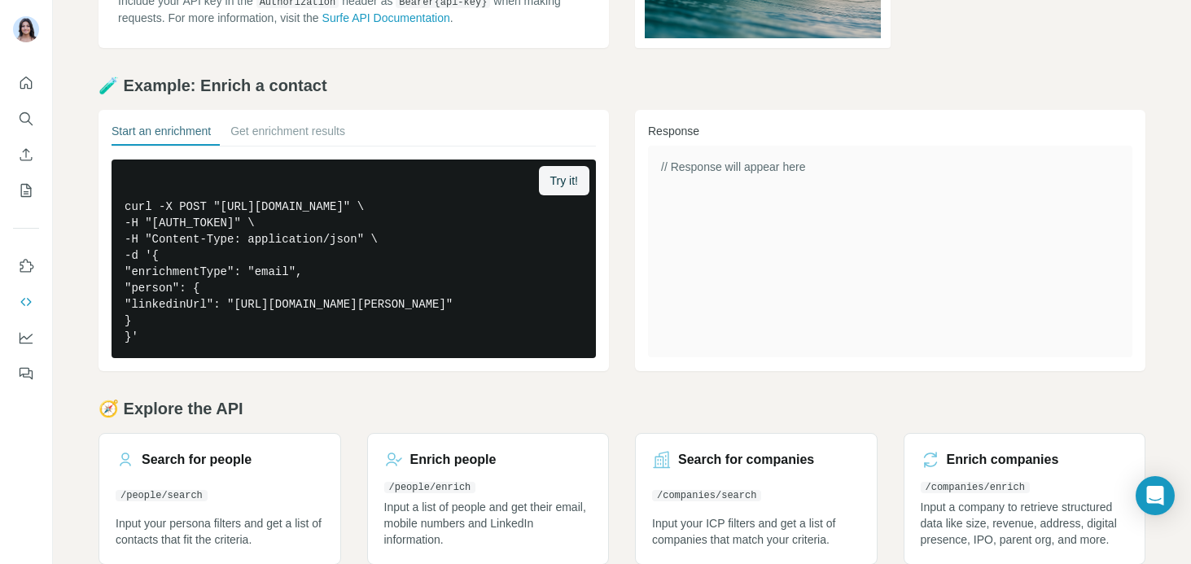
scroll to position [290, 0]
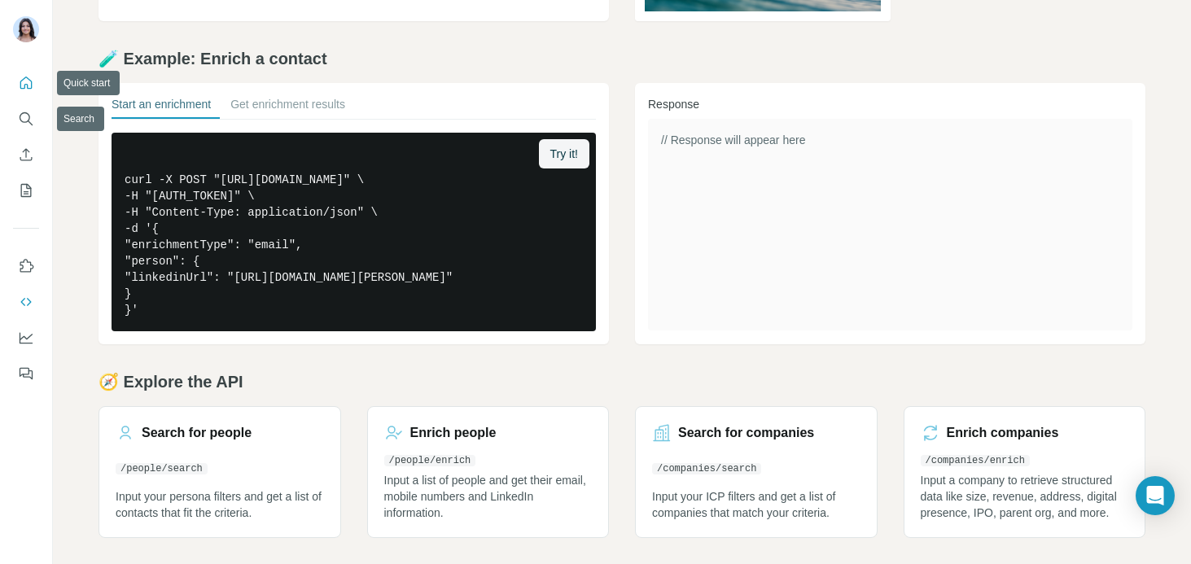
click at [20, 88] on icon "Quick start" at bounding box center [26, 83] width 16 height 16
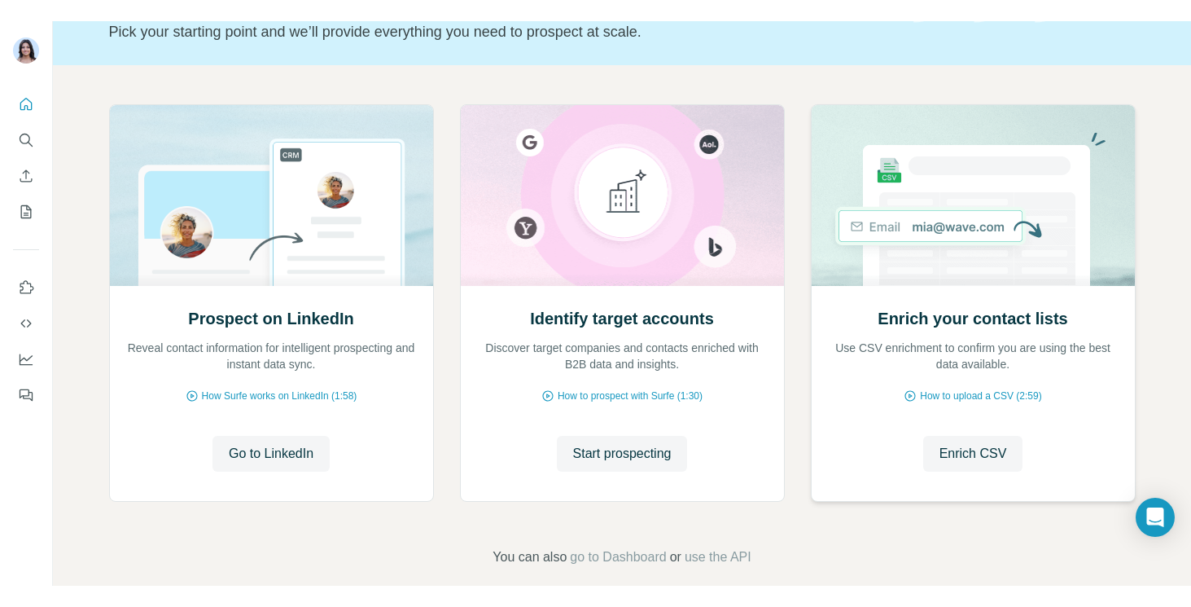
scroll to position [139, 0]
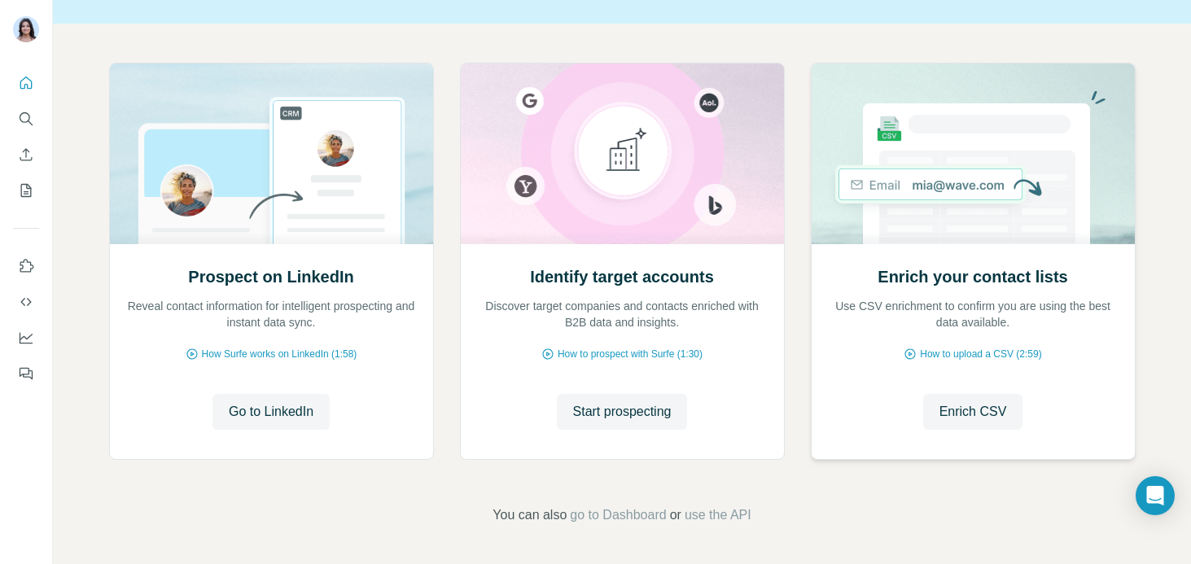
click at [879, 312] on p "Use CSV enrichment to confirm you are using the best data available." at bounding box center [973, 314] width 291 height 33
click at [871, 309] on p "Use CSV enrichment to confirm you are using the best data available." at bounding box center [973, 314] width 291 height 33
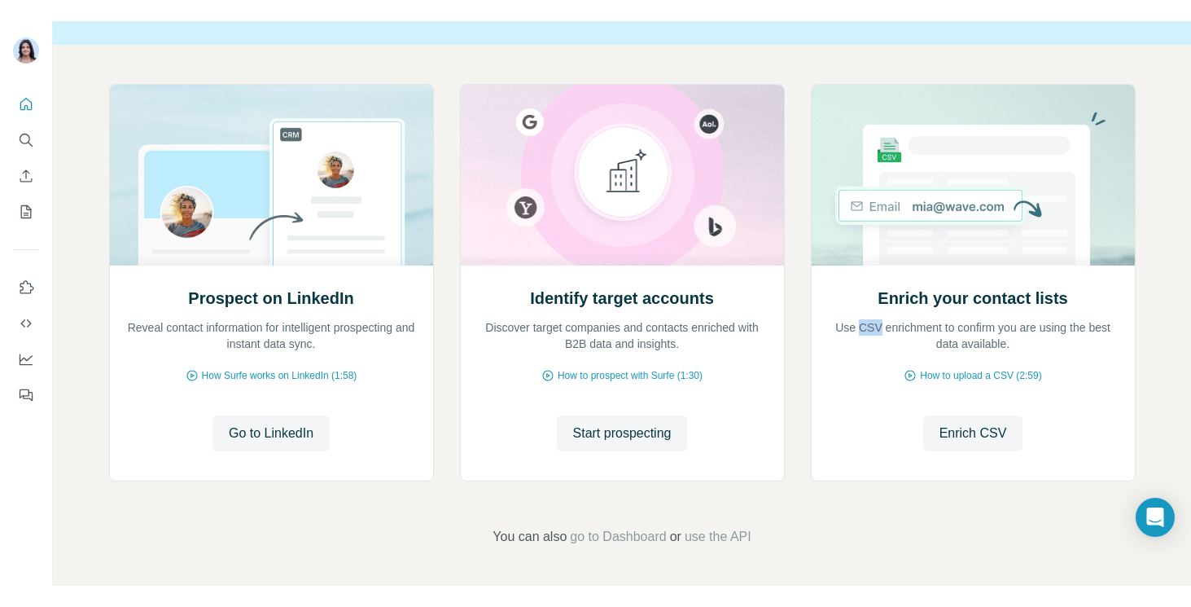
scroll to position [97, 0]
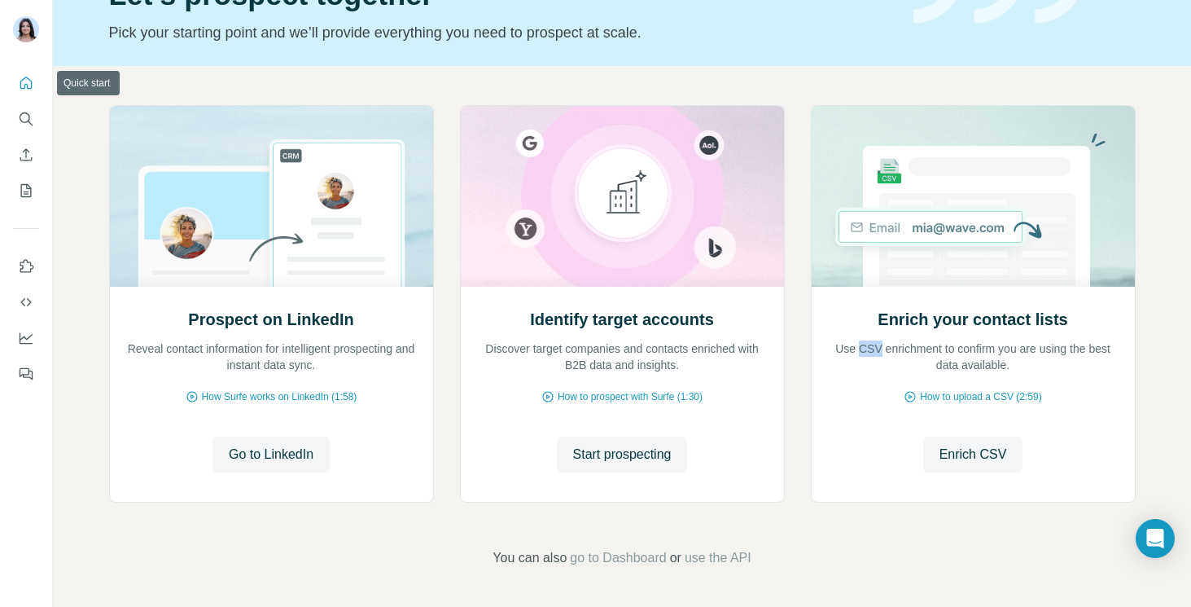
click at [23, 86] on icon "Quick start" at bounding box center [26, 83] width 16 height 16
